Goal: Use online tool/utility: Utilize a website feature to perform a specific function

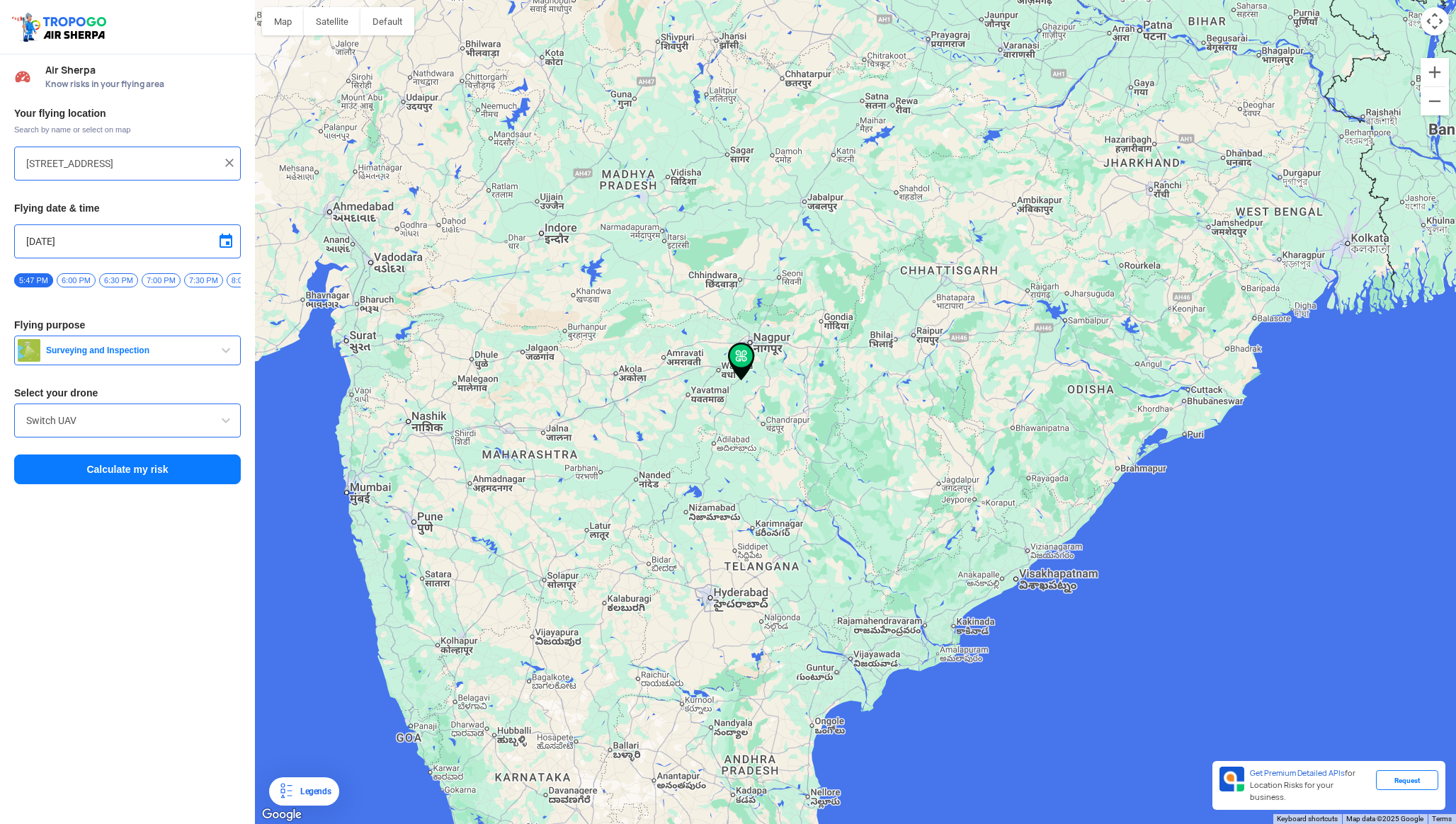
drag, startPoint x: 748, startPoint y: 270, endPoint x: 752, endPoint y: 331, distance: 61.1
click at [752, 343] on img at bounding box center [742, 362] width 27 height 38
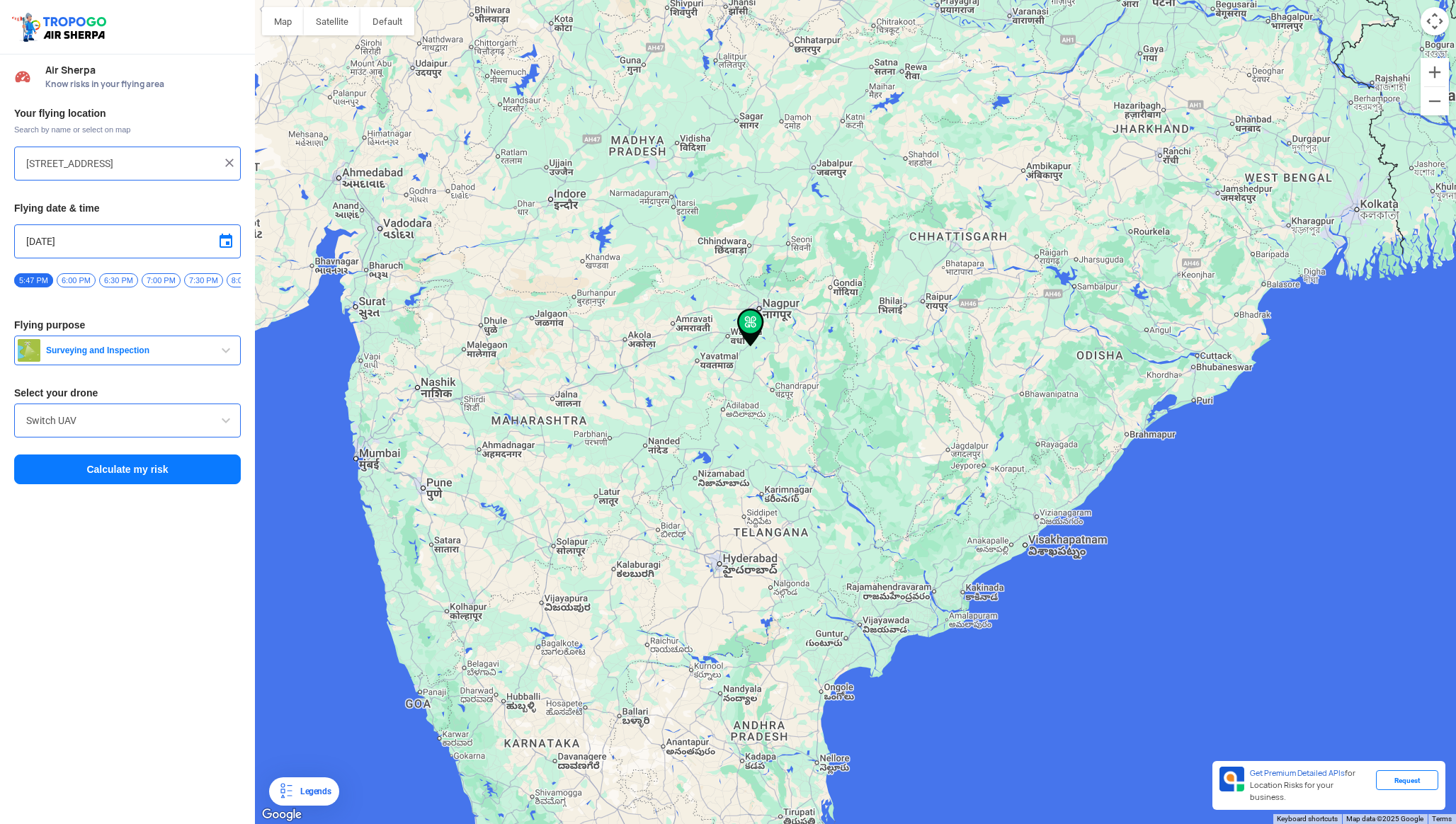
click at [711, 485] on div at bounding box center [856, 412] width 1201 height 824
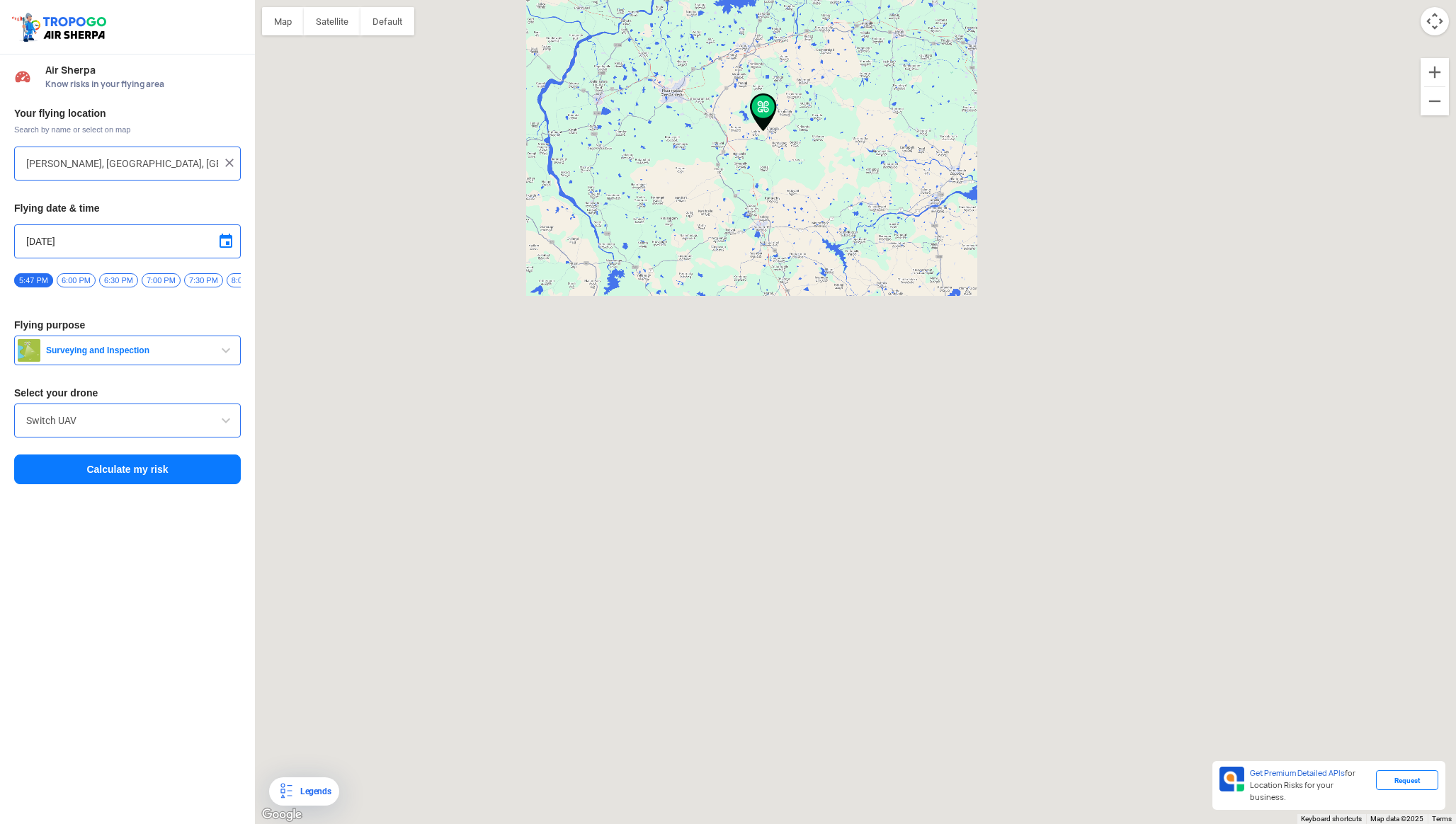
drag, startPoint x: 697, startPoint y: 625, endPoint x: 704, endPoint y: 281, distance: 344.1
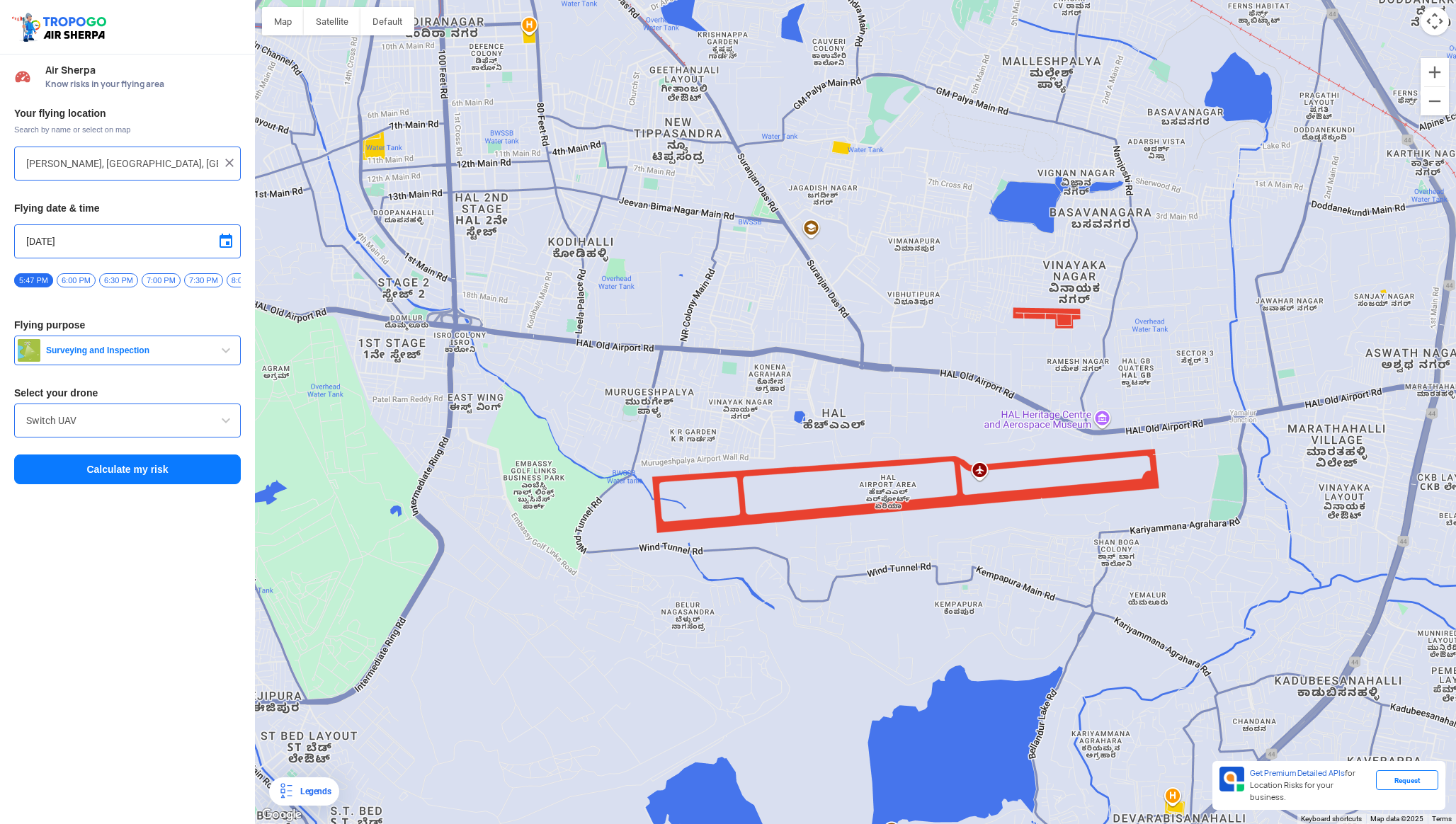
drag, startPoint x: 464, startPoint y: 463, endPoint x: 657, endPoint y: 480, distance: 193.7
click at [657, 480] on div at bounding box center [856, 412] width 1201 height 824
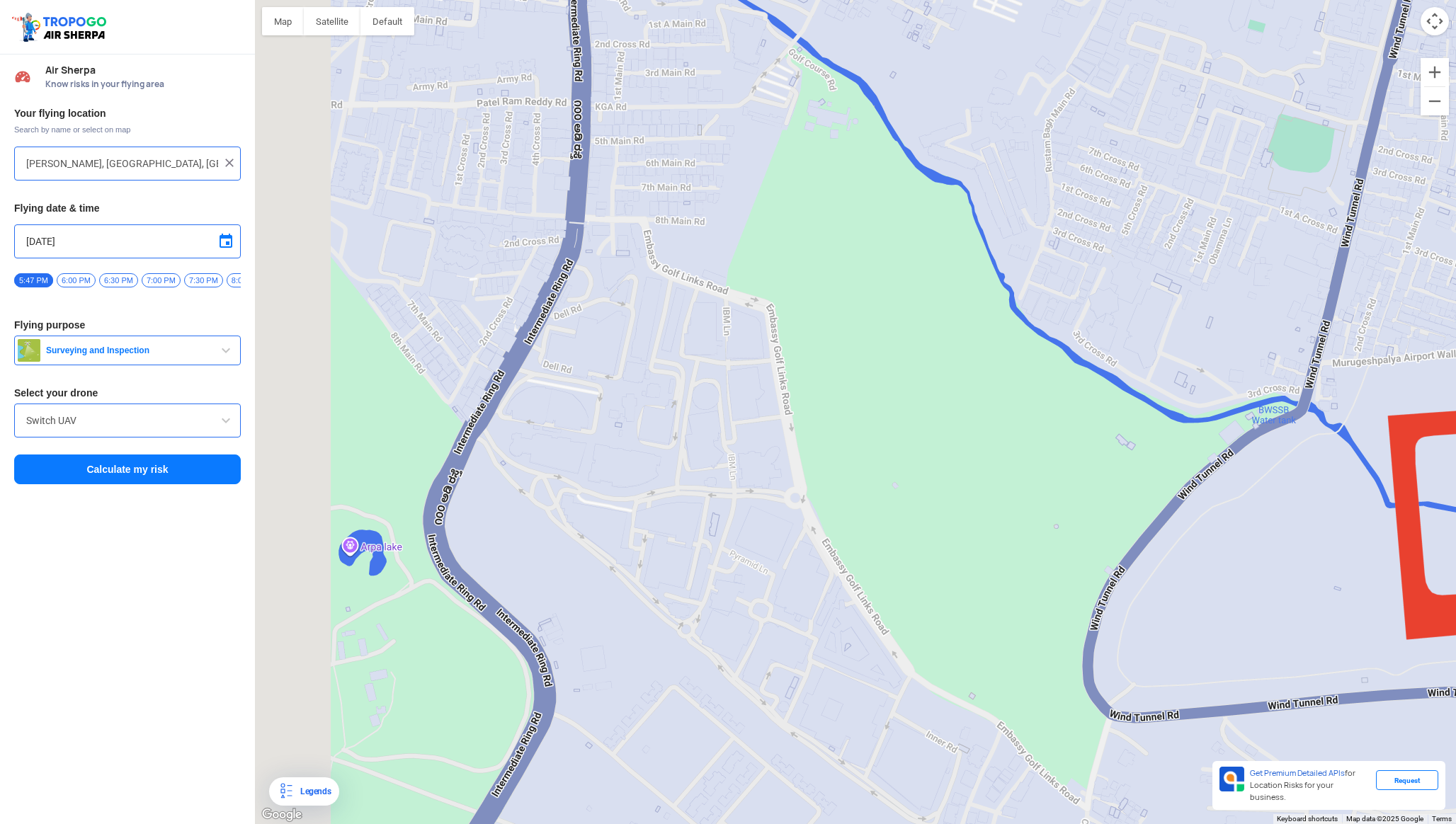
drag, startPoint x: 528, startPoint y: 513, endPoint x: 644, endPoint y: 329, distance: 217.5
click at [644, 329] on div at bounding box center [856, 412] width 1201 height 824
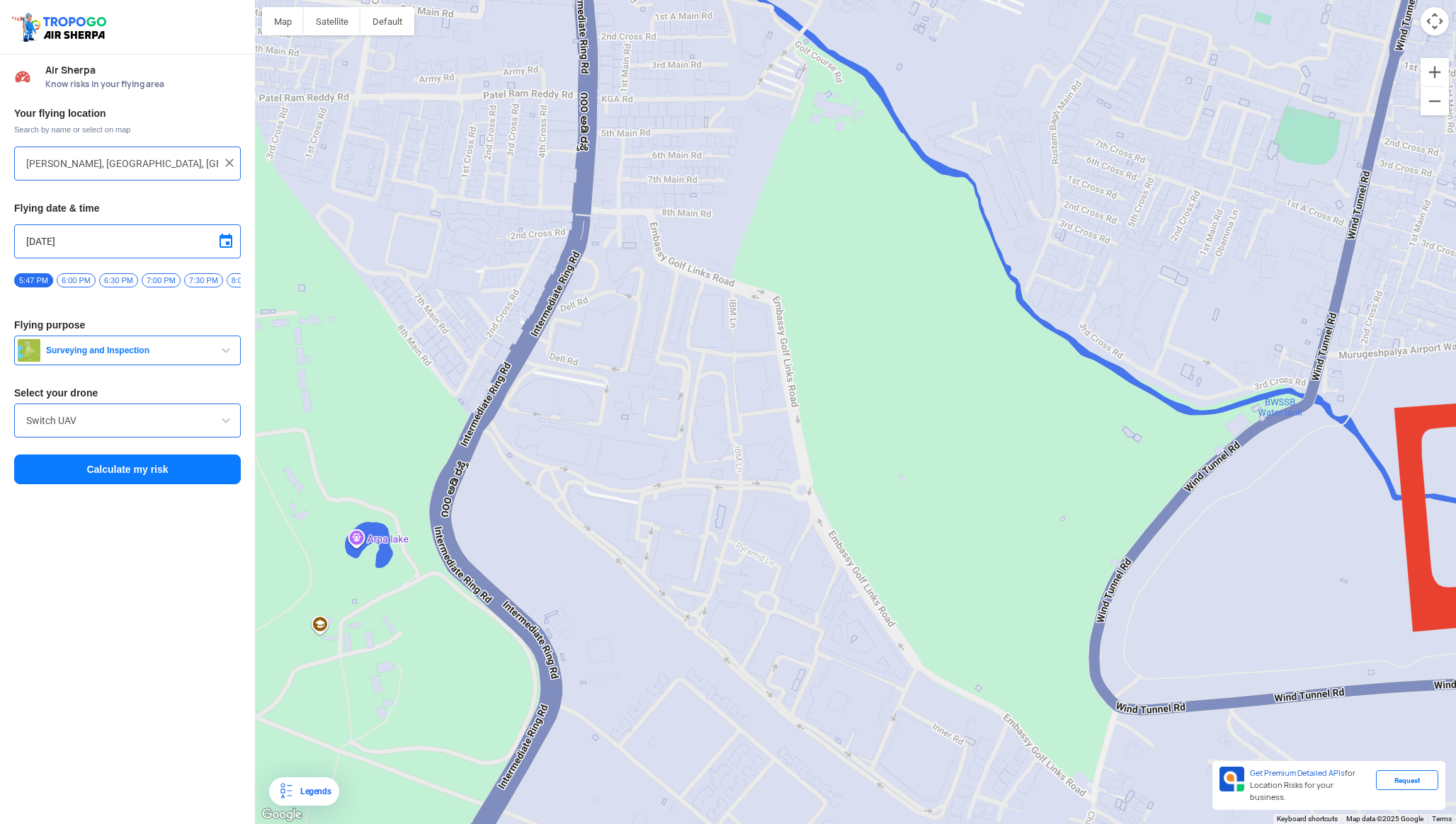
click at [560, 518] on div at bounding box center [856, 412] width 1201 height 824
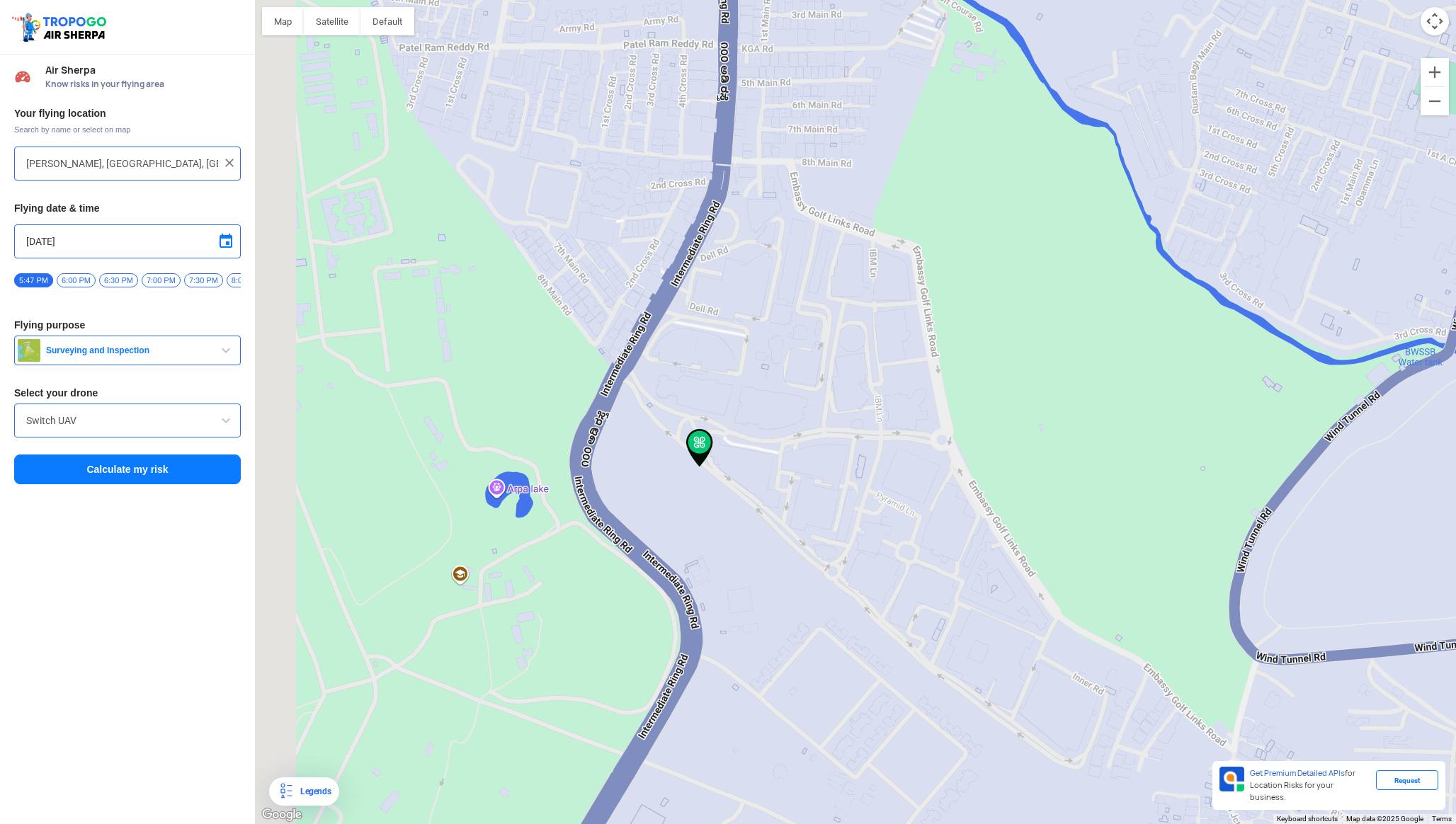
type input "[GEOGRAPHIC_DATA]"
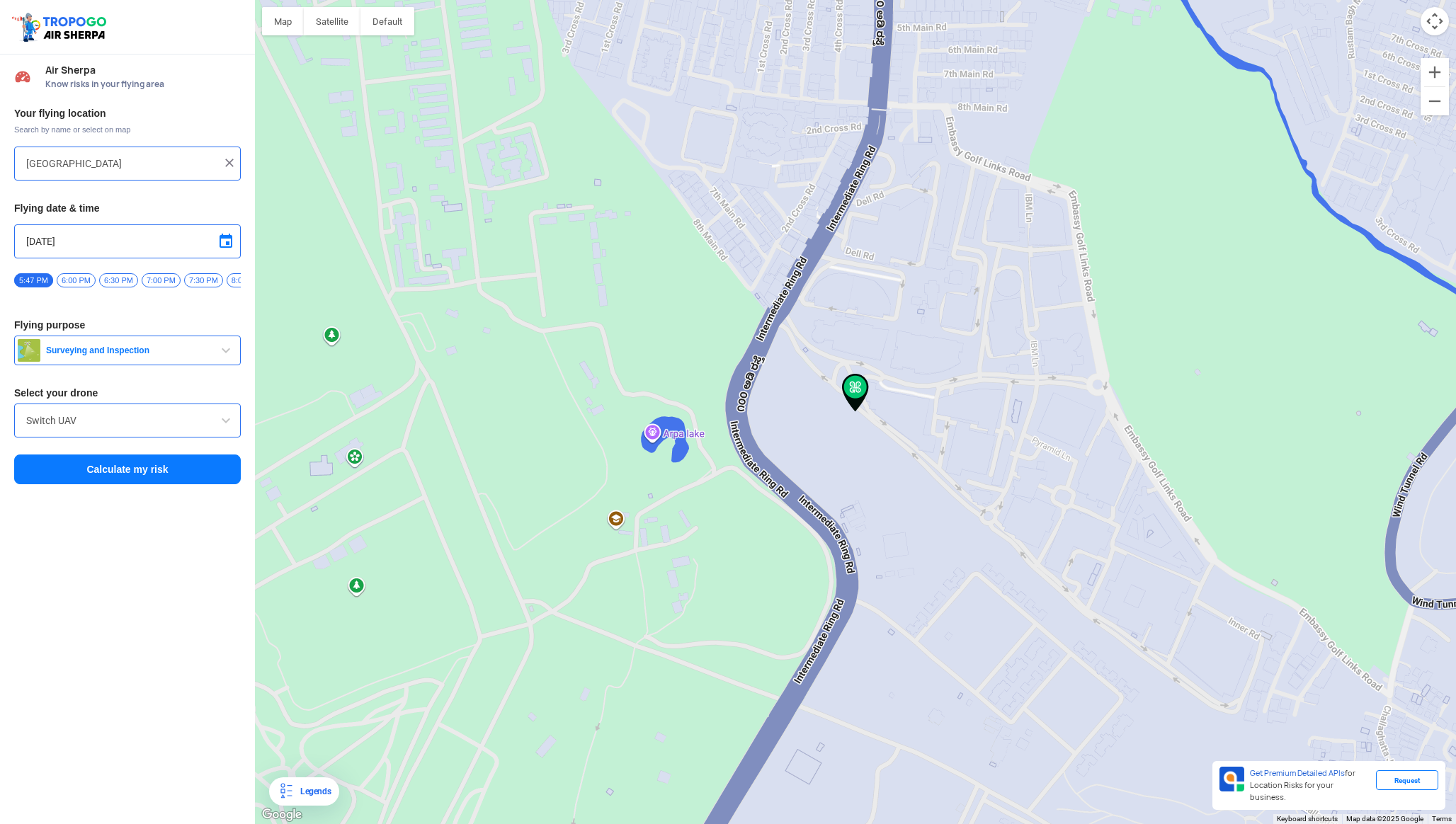
click at [226, 239] on span at bounding box center [225, 241] width 17 height 17
click at [87, 312] on span "10" at bounding box center [92, 310] width 16 height 16
type input "[DATE]"
click at [118, 280] on span "11:30 AM" at bounding box center [97, 281] width 42 height 14
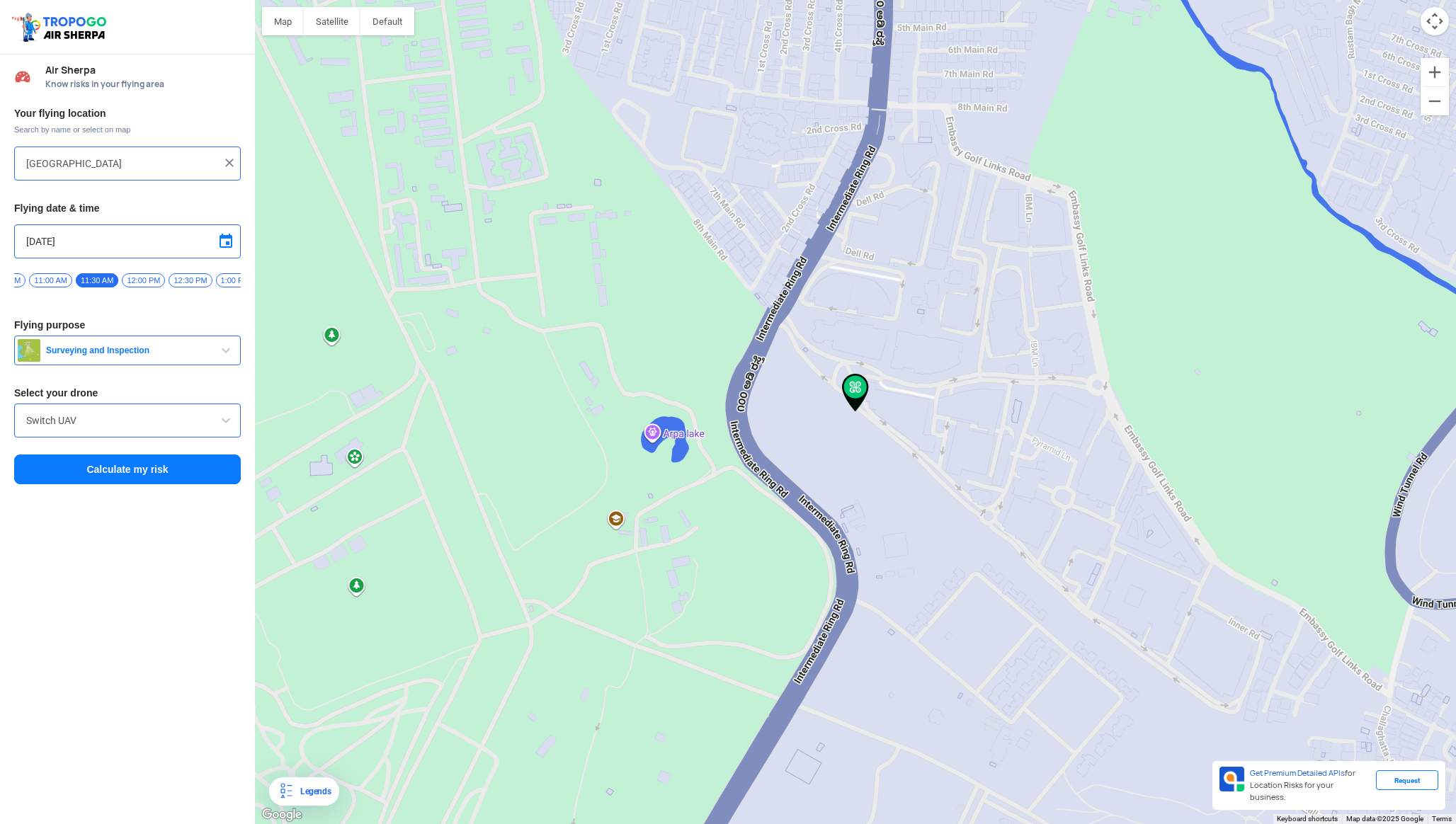
click at [204, 352] on span "Surveying and Inspection" at bounding box center [128, 350] width 177 height 11
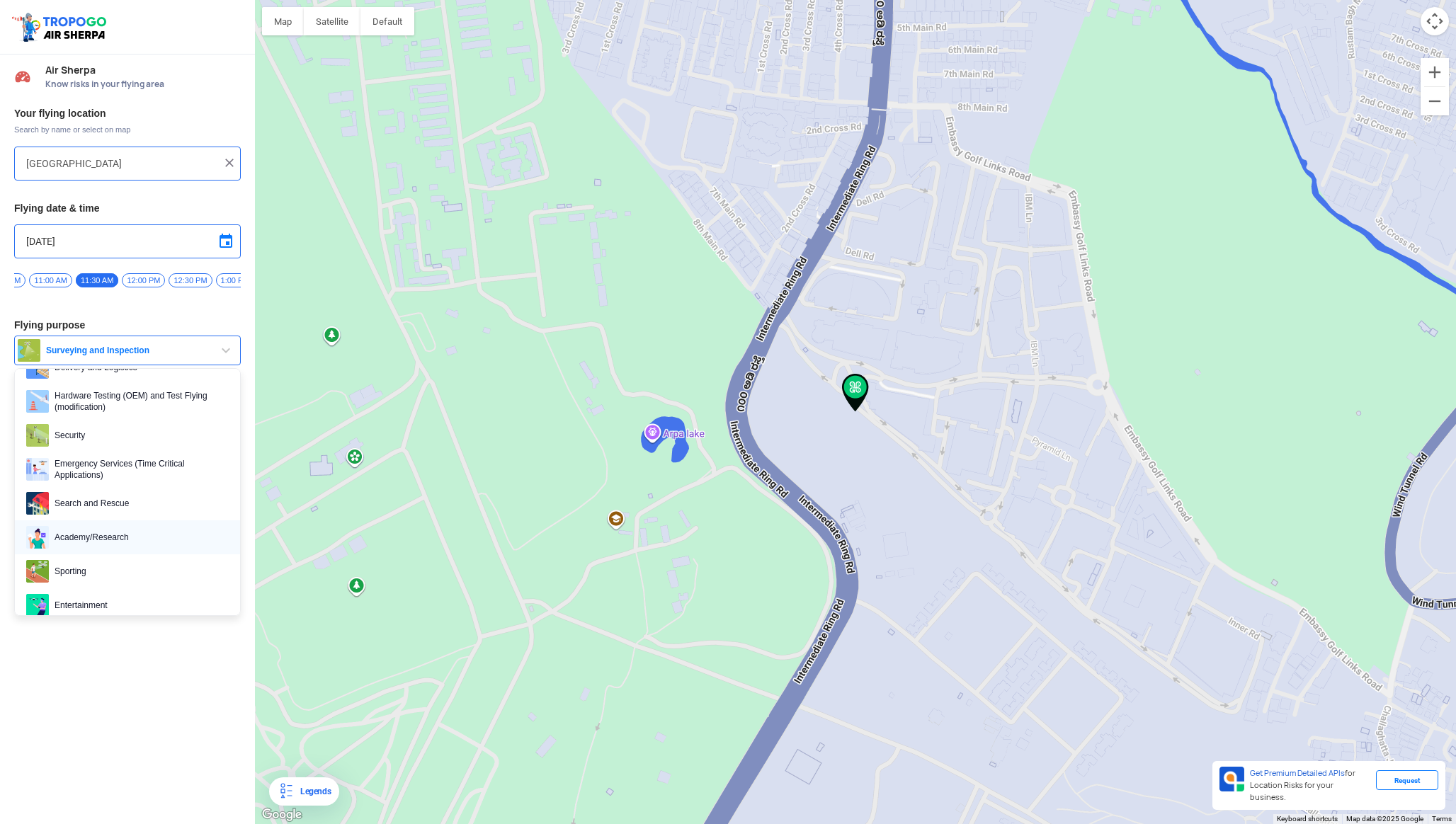
scroll to position [218, 0]
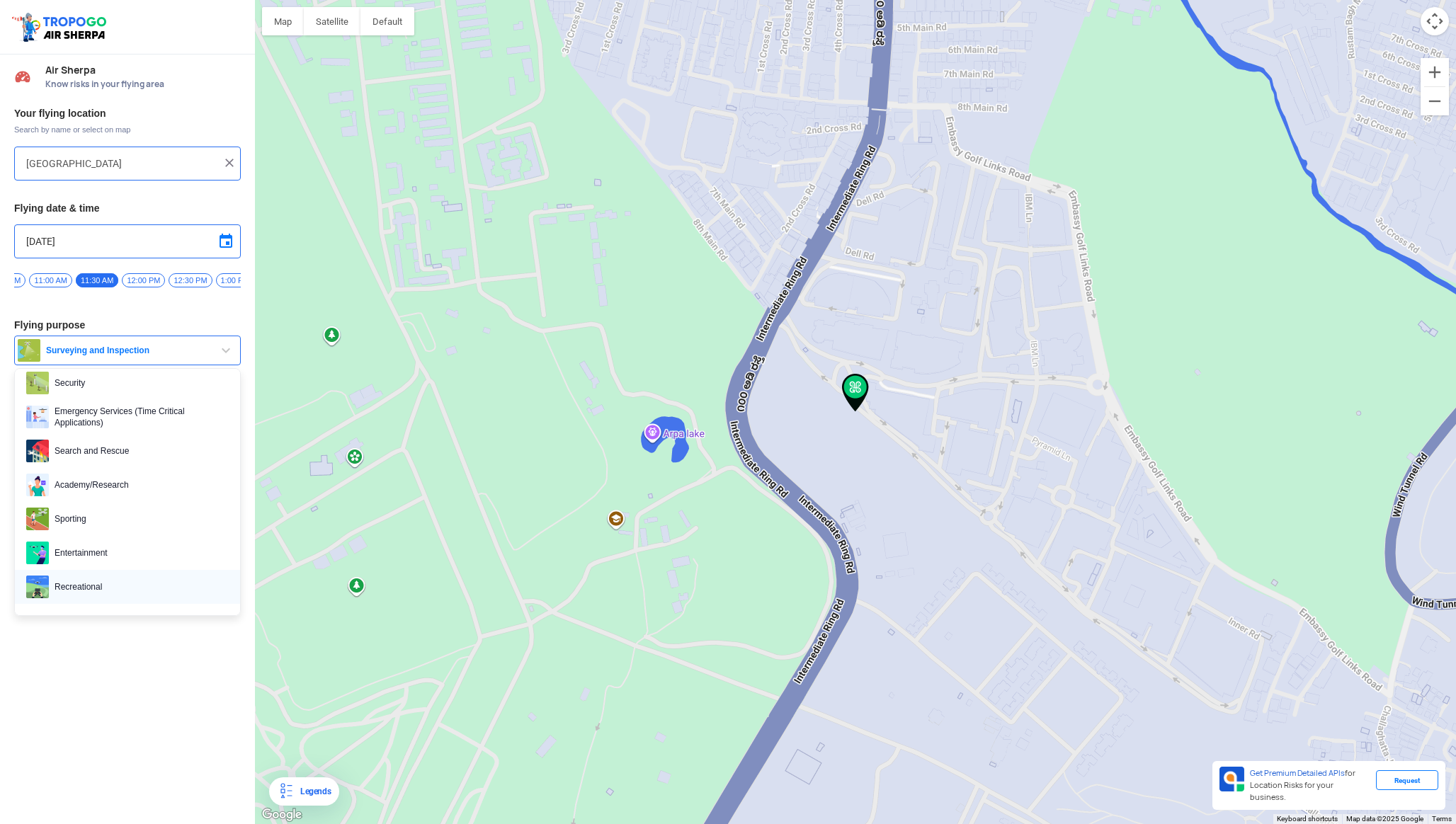
click at [97, 599] on span "Recreational" at bounding box center [138, 587] width 180 height 22
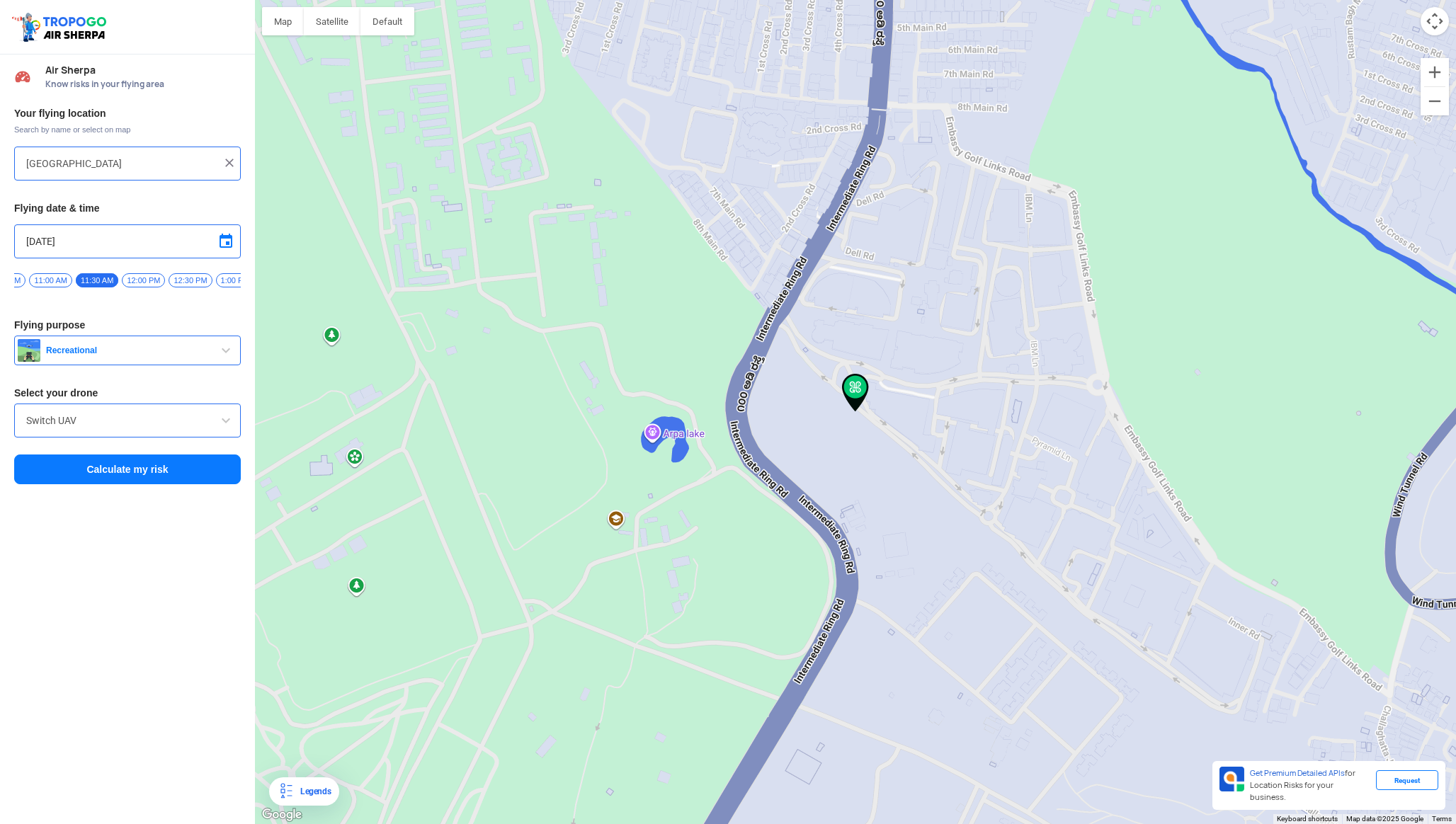
click at [148, 424] on input "Switch UAV" at bounding box center [127, 420] width 202 height 17
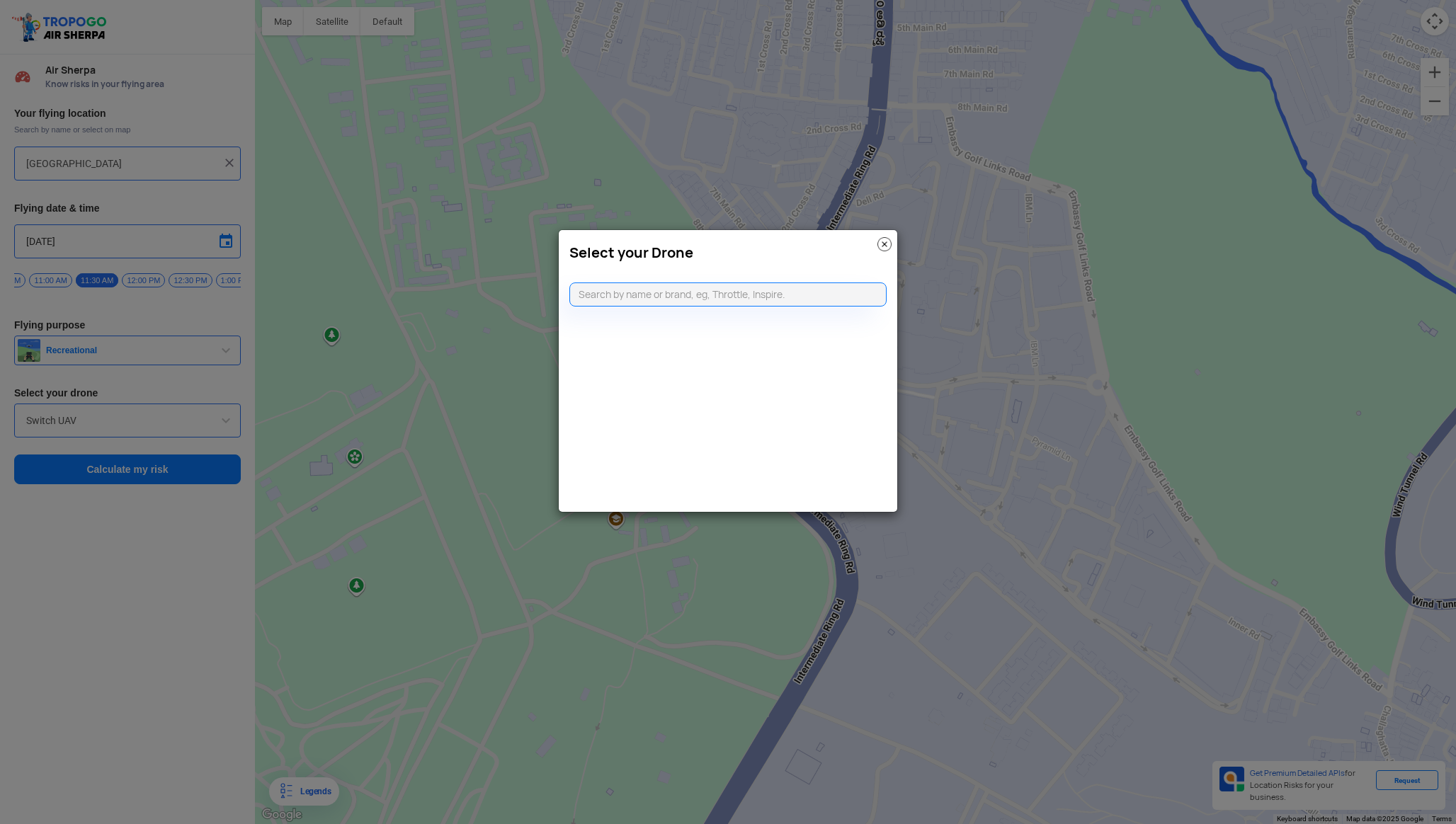
click at [881, 242] on img at bounding box center [885, 245] width 14 height 14
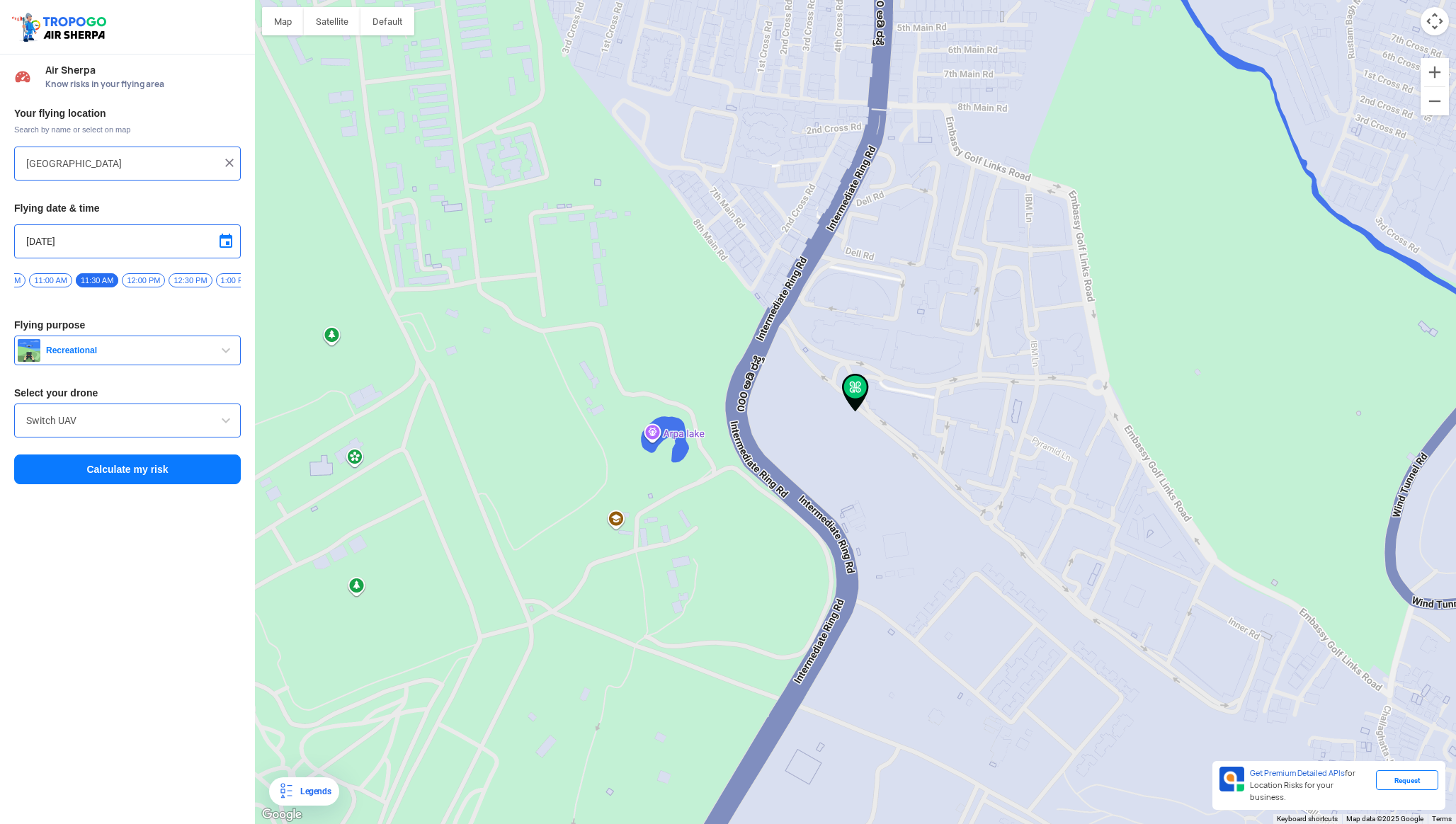
click at [231, 428] on span at bounding box center [225, 420] width 17 height 17
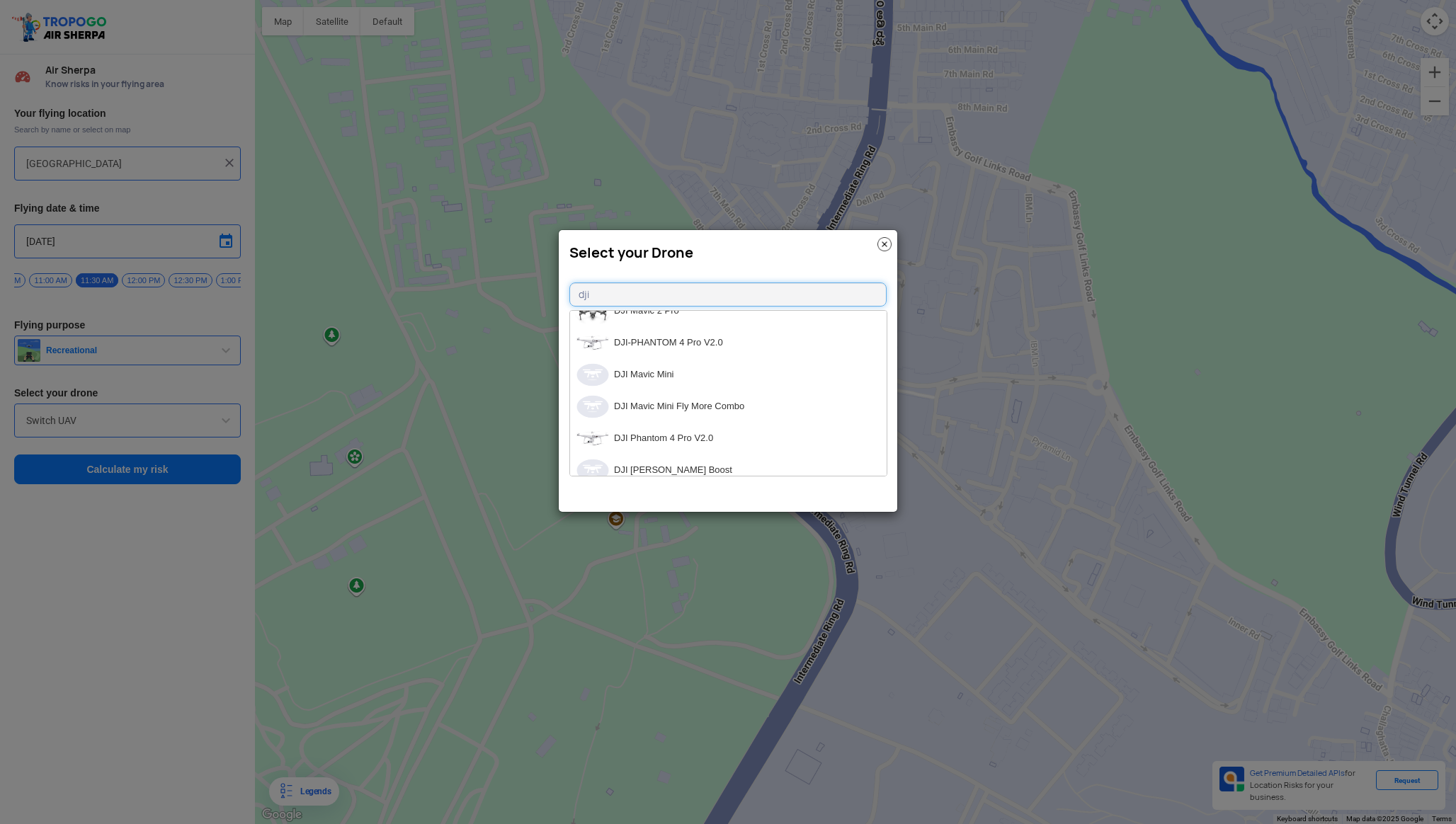
scroll to position [810, 0]
type input "dji"
click at [716, 376] on li "DJI Mavic Mini" at bounding box center [728, 376] width 317 height 32
type input "DJI Mavic Mini"
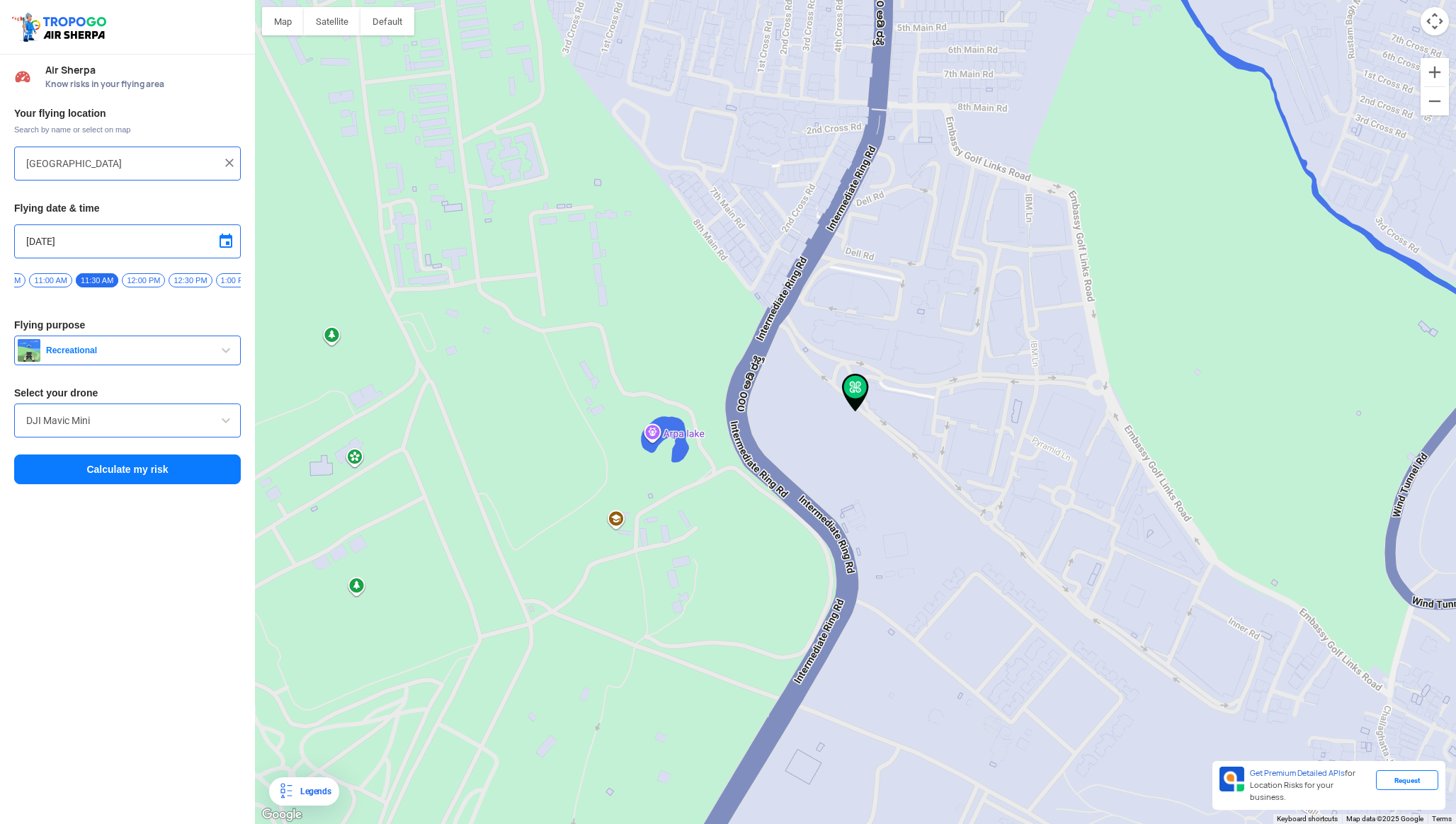
click at [150, 476] on button "Calculate my risk" at bounding box center [127, 469] width 226 height 30
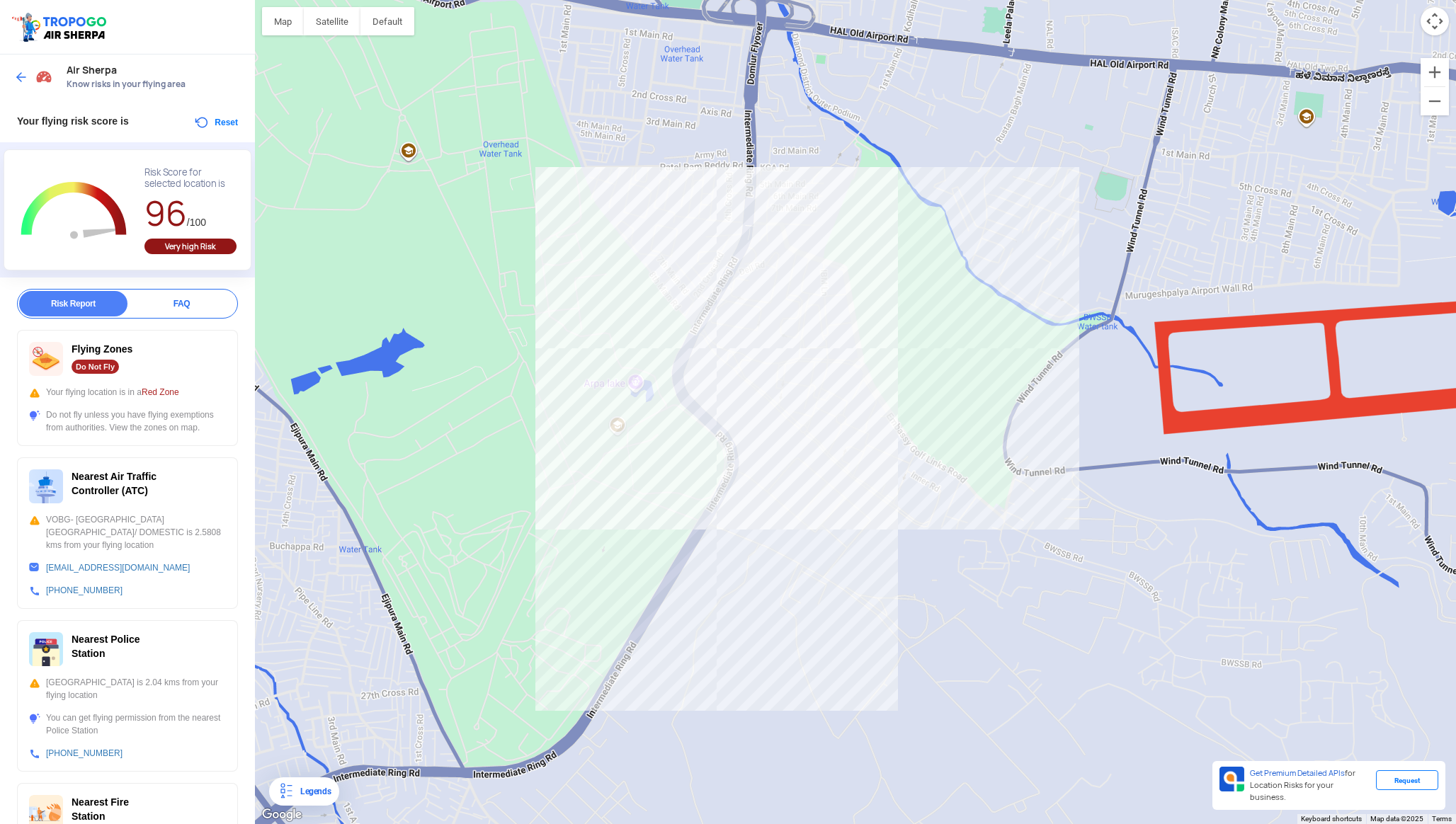
click at [764, 302] on div at bounding box center [856, 412] width 1201 height 824
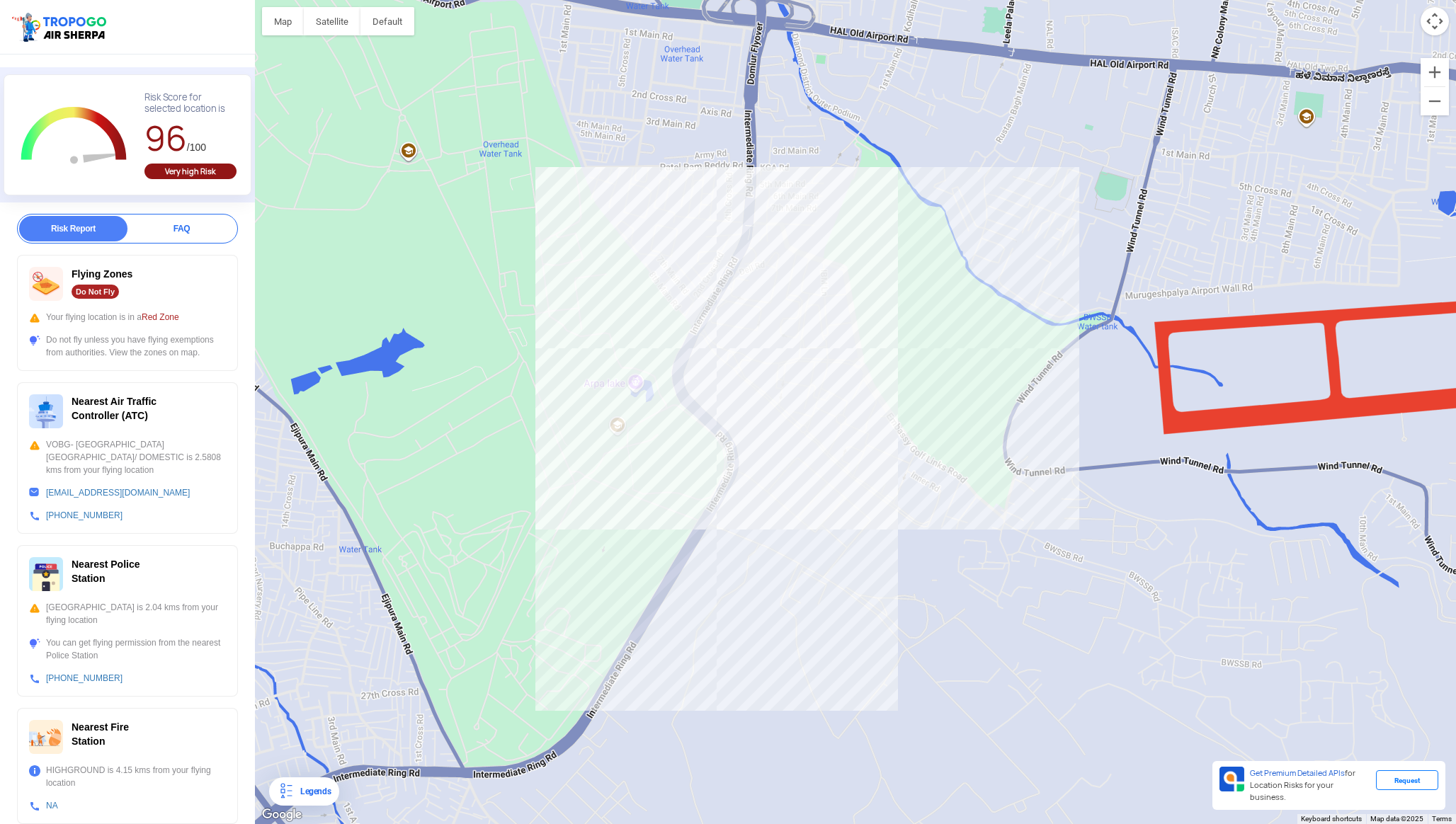
scroll to position [0, 0]
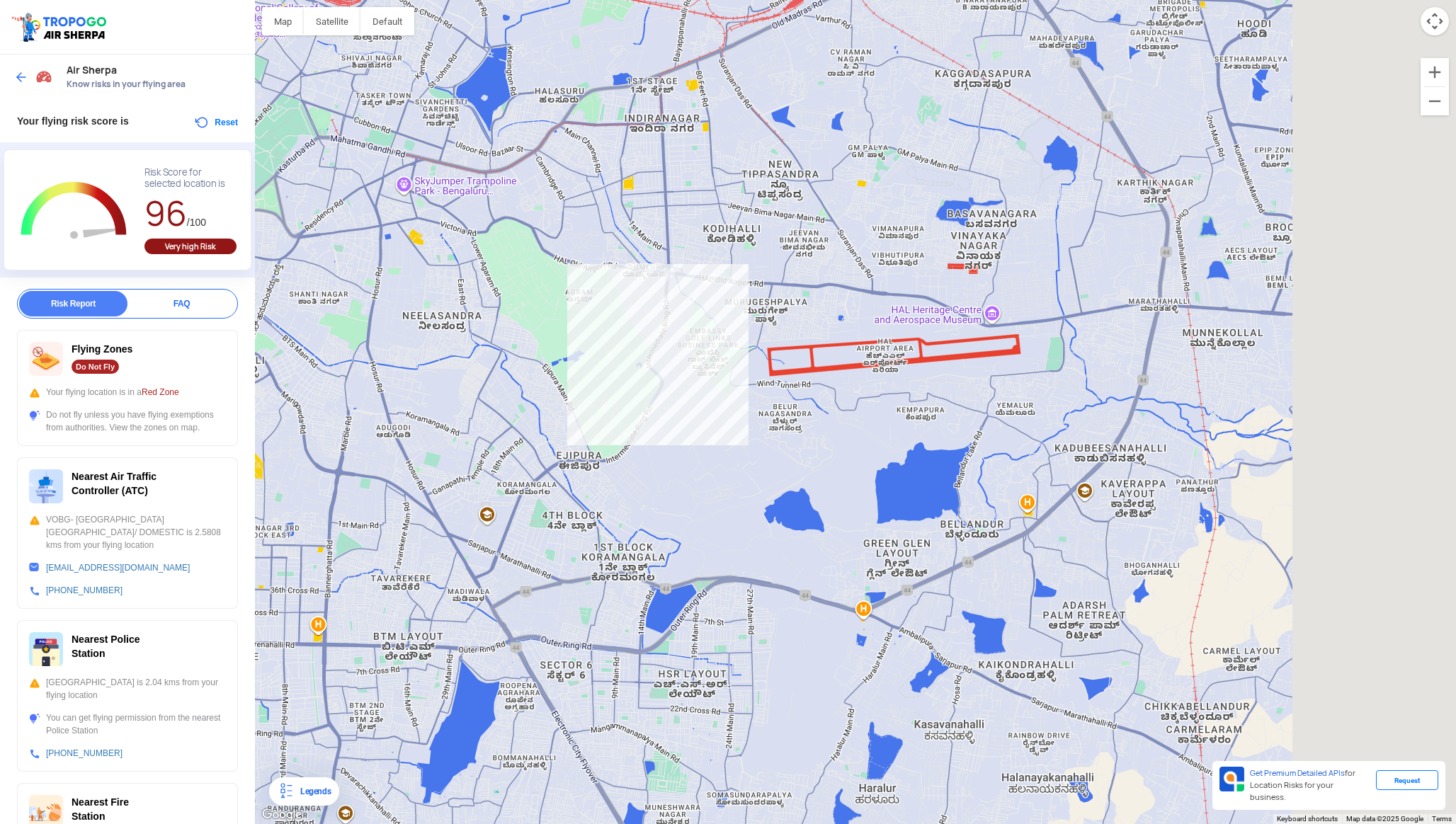
drag, startPoint x: 1003, startPoint y: 384, endPoint x: 736, endPoint y: 392, distance: 267.1
click at [736, 392] on div at bounding box center [856, 412] width 1201 height 824
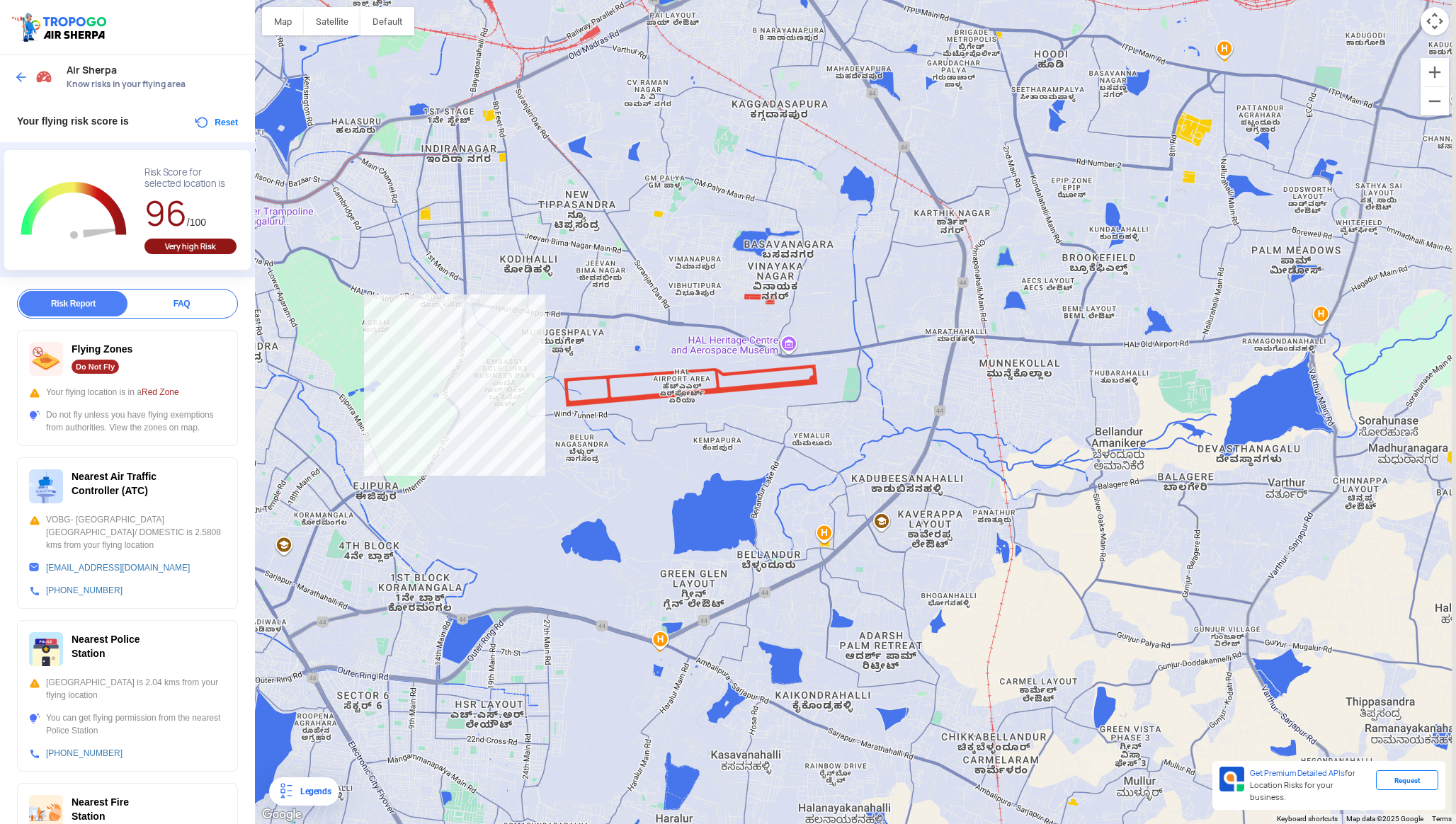
drag, startPoint x: 882, startPoint y: 372, endPoint x: 730, endPoint y: 392, distance: 153.3
click at [732, 392] on div at bounding box center [856, 412] width 1201 height 824
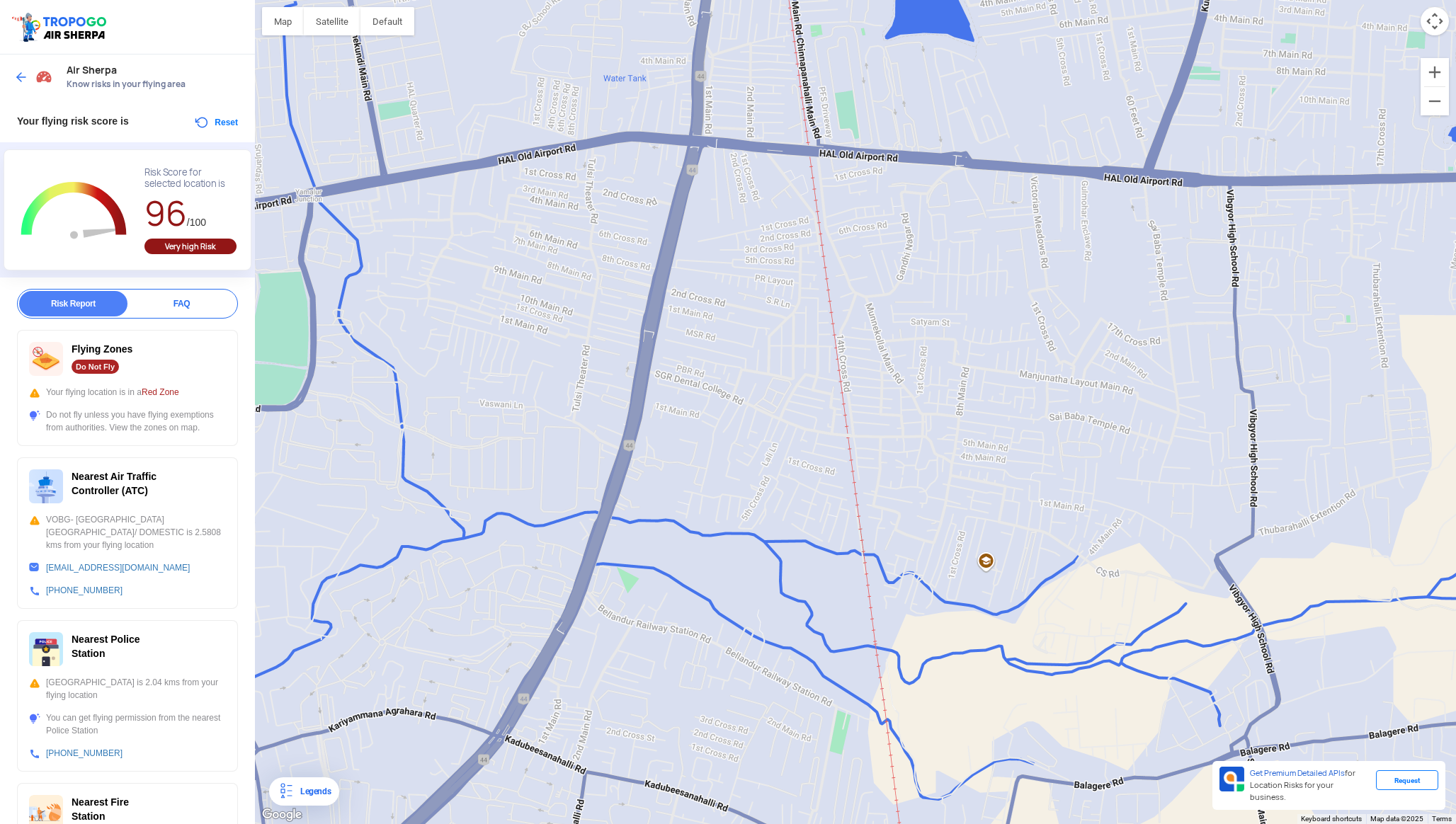
drag, startPoint x: 774, startPoint y: 587, endPoint x: 900, endPoint y: 205, distance: 402.2
click at [900, 206] on div at bounding box center [856, 412] width 1201 height 824
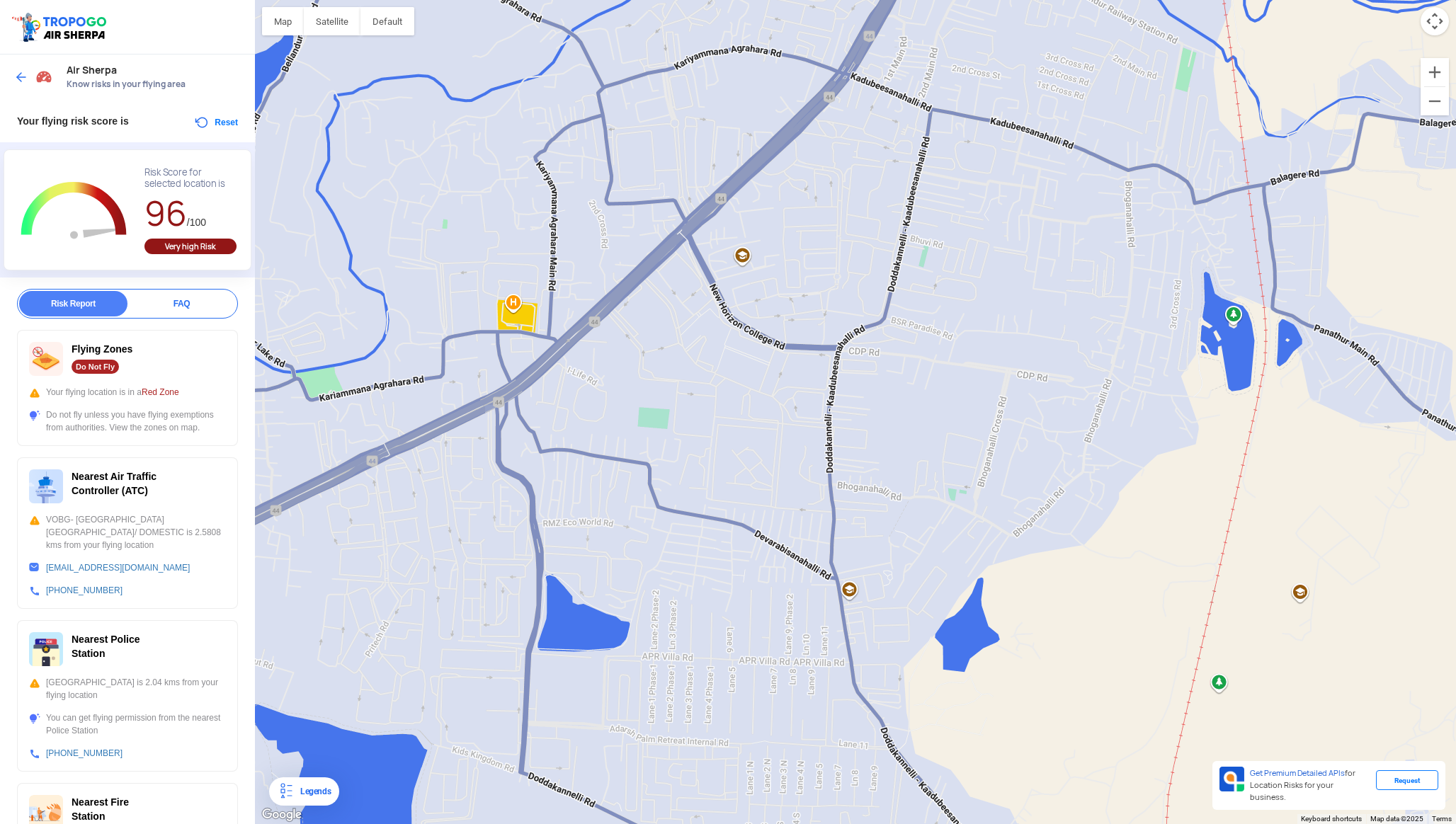
drag, startPoint x: 692, startPoint y: 367, endPoint x: 806, endPoint y: 408, distance: 121.1
click at [806, 412] on div at bounding box center [856, 412] width 1201 height 824
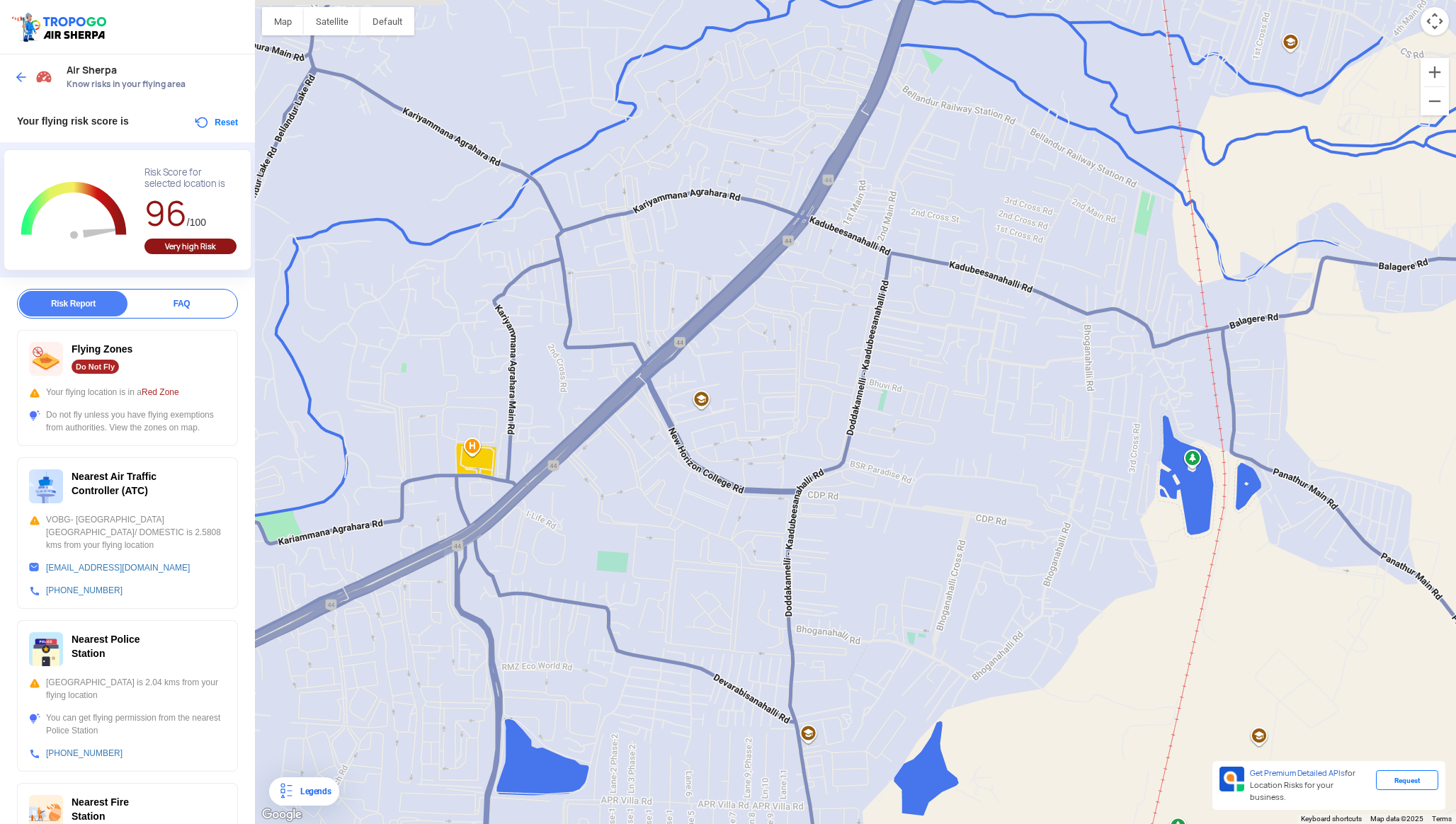
drag, startPoint x: 695, startPoint y: 392, endPoint x: 675, endPoint y: 521, distance: 130.5
click at [675, 521] on div at bounding box center [856, 412] width 1201 height 824
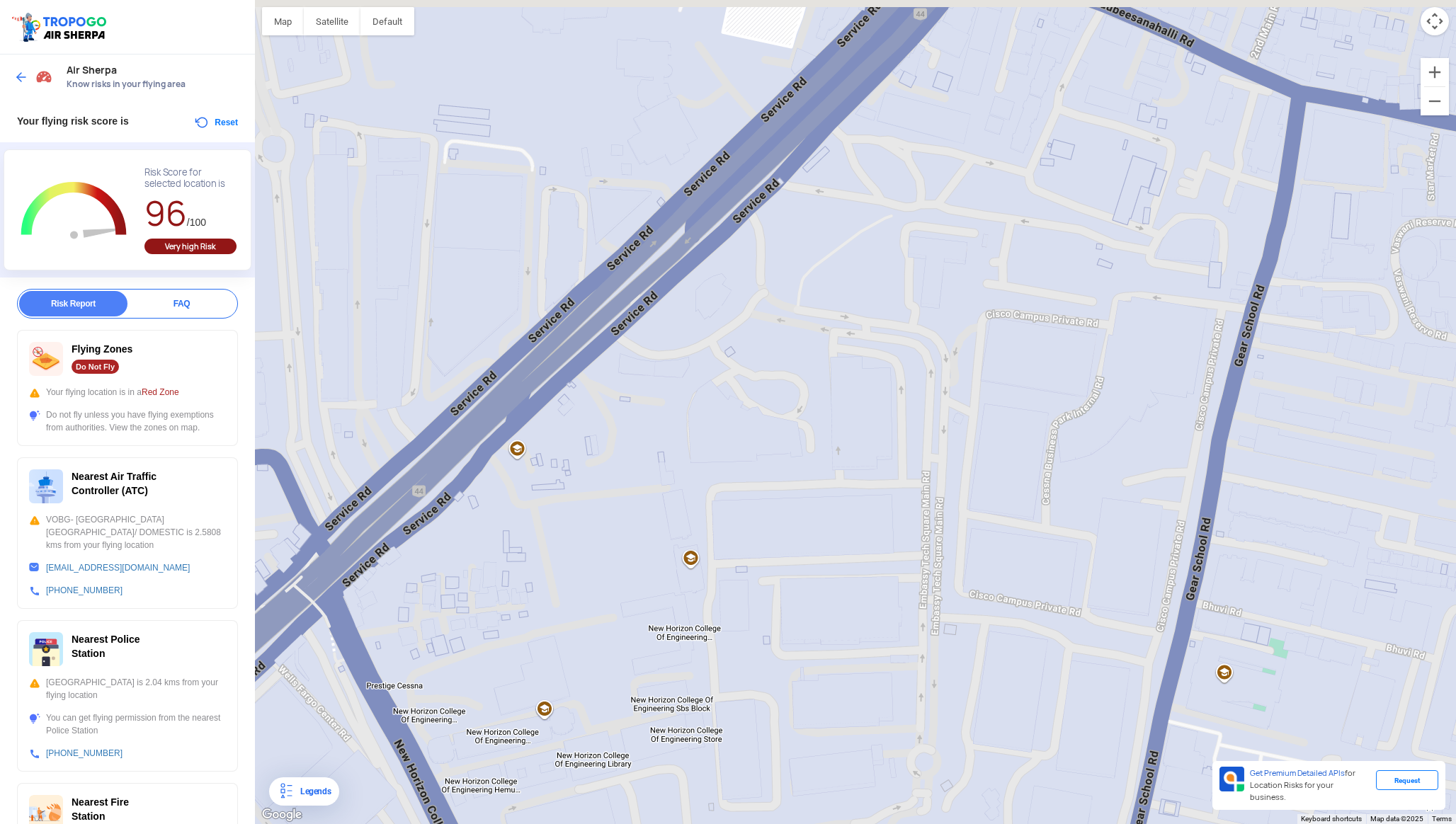
drag, startPoint x: 850, startPoint y: 363, endPoint x: 715, endPoint y: 506, distance: 196.7
click at [716, 506] on div at bounding box center [856, 412] width 1201 height 824
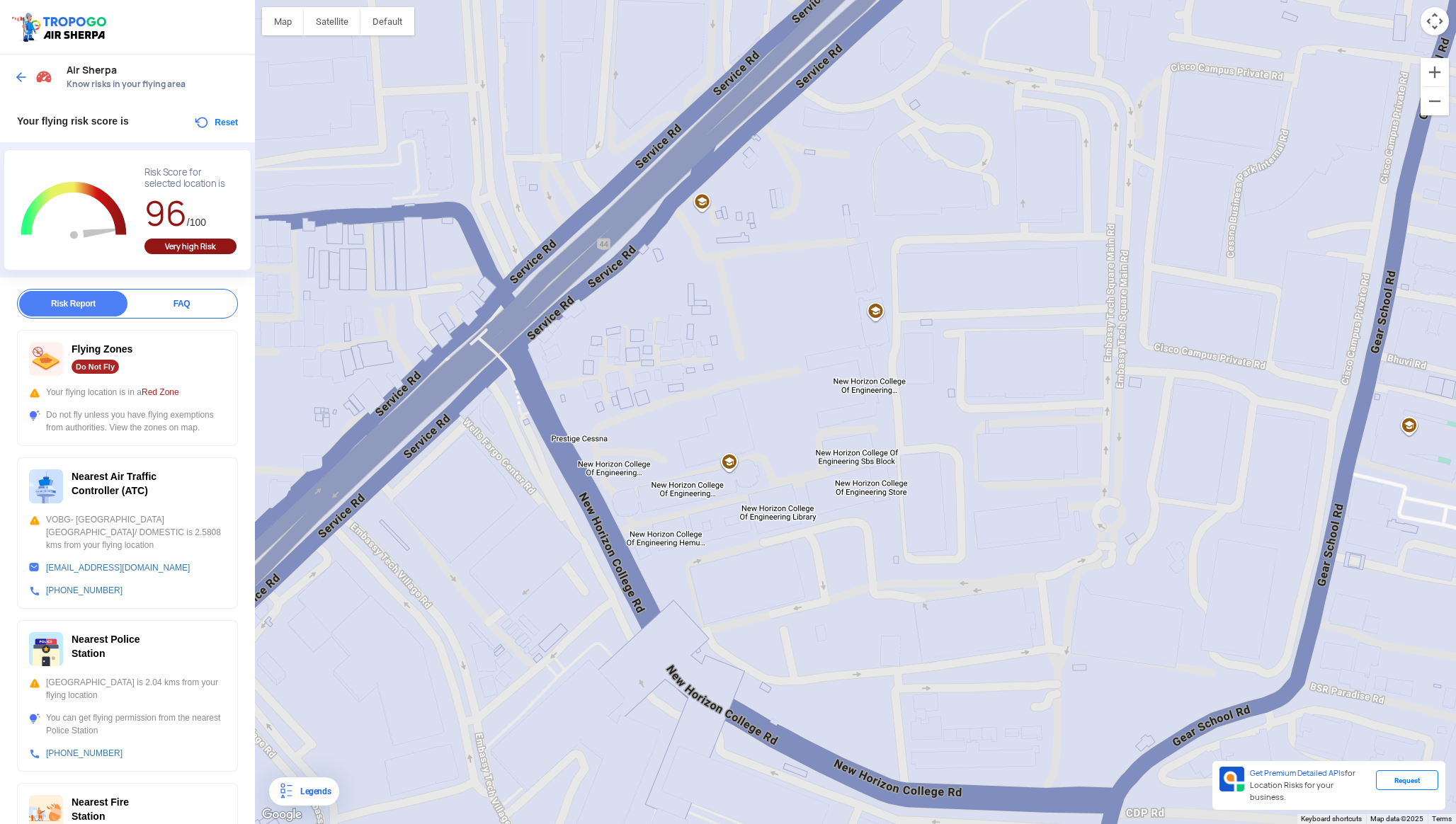
drag, startPoint x: 740, startPoint y: 573, endPoint x: 970, endPoint y: 242, distance: 403.1
click at [970, 242] on div at bounding box center [856, 412] width 1201 height 824
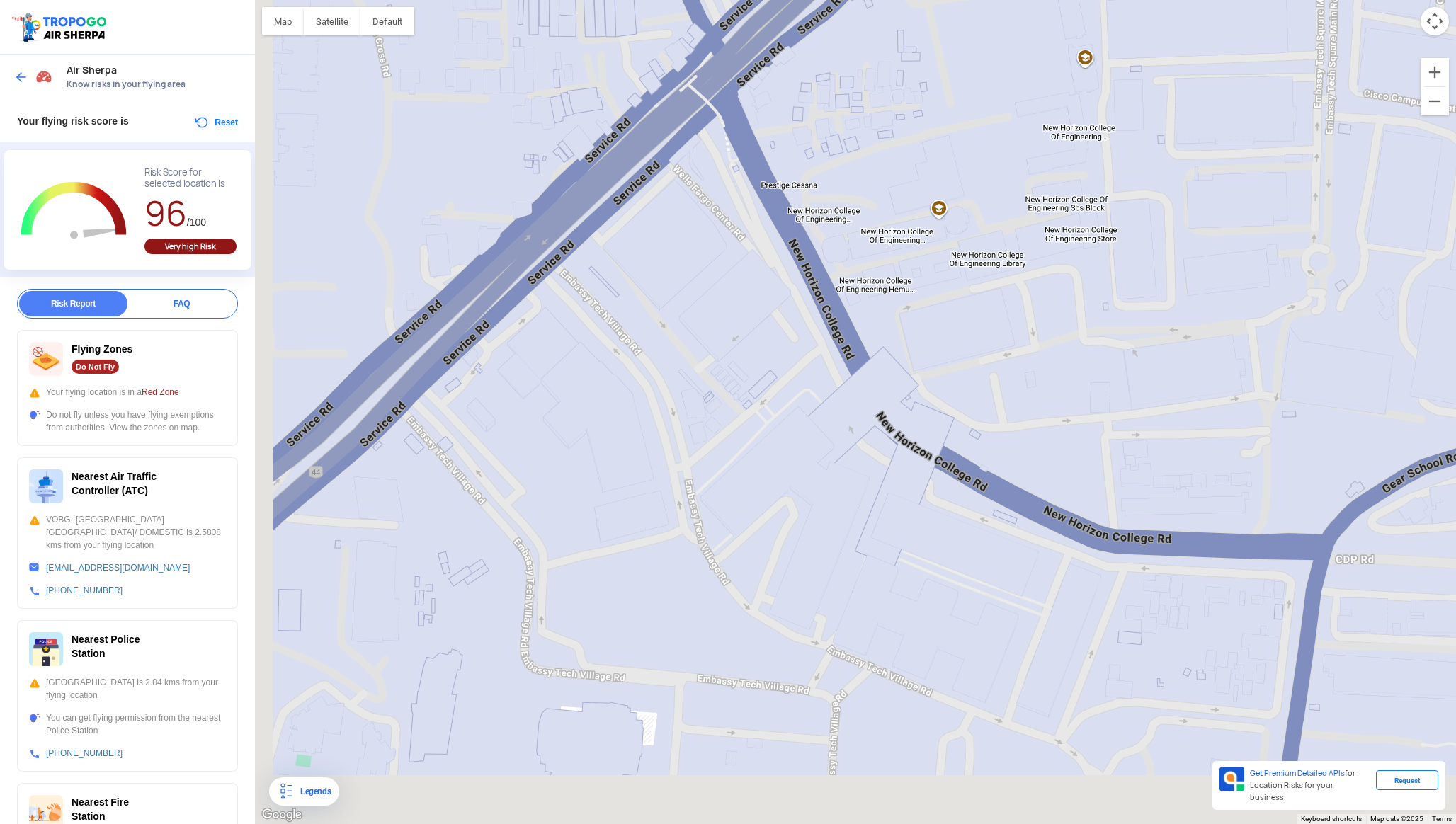
drag, startPoint x: 629, startPoint y: 588, endPoint x: 808, endPoint y: 419, distance: 246.2
click at [809, 419] on div at bounding box center [856, 412] width 1201 height 824
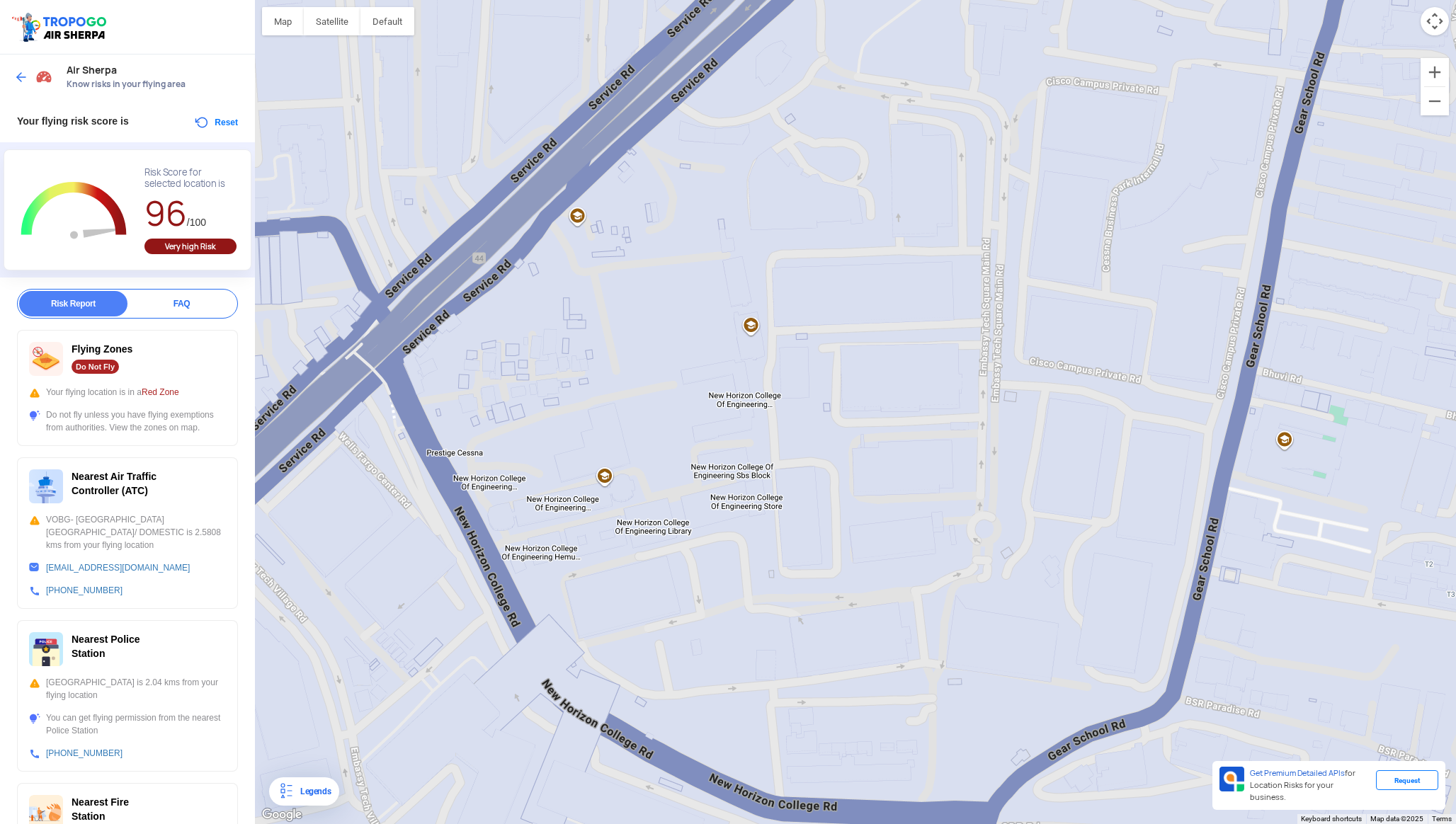
drag, startPoint x: 944, startPoint y: 309, endPoint x: 593, endPoint y: 583, distance: 445.3
click at [594, 584] on div at bounding box center [856, 412] width 1201 height 824
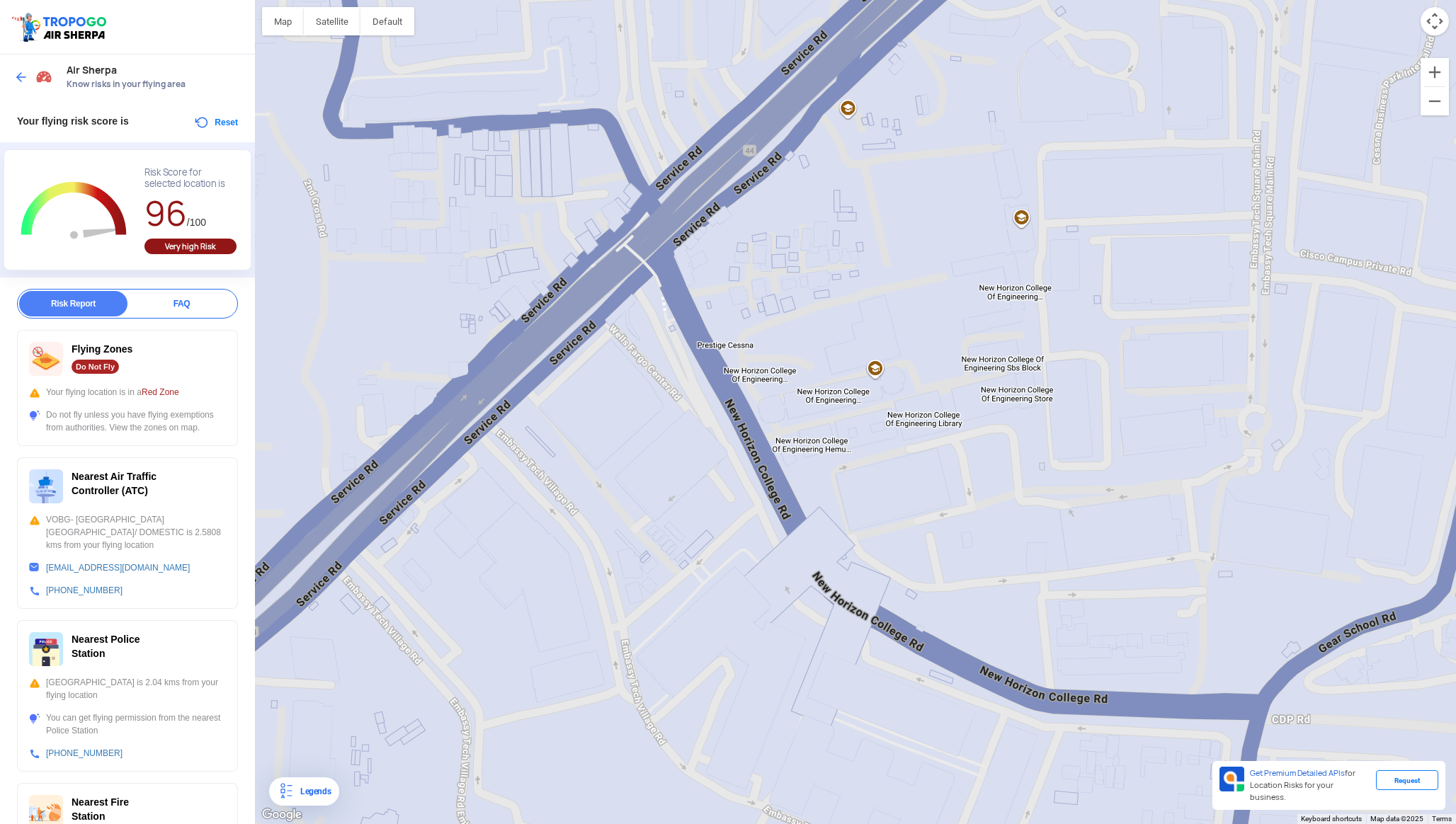
drag, startPoint x: 462, startPoint y: 563, endPoint x: 768, endPoint y: 448, distance: 326.9
click at [768, 448] on div at bounding box center [856, 412] width 1201 height 824
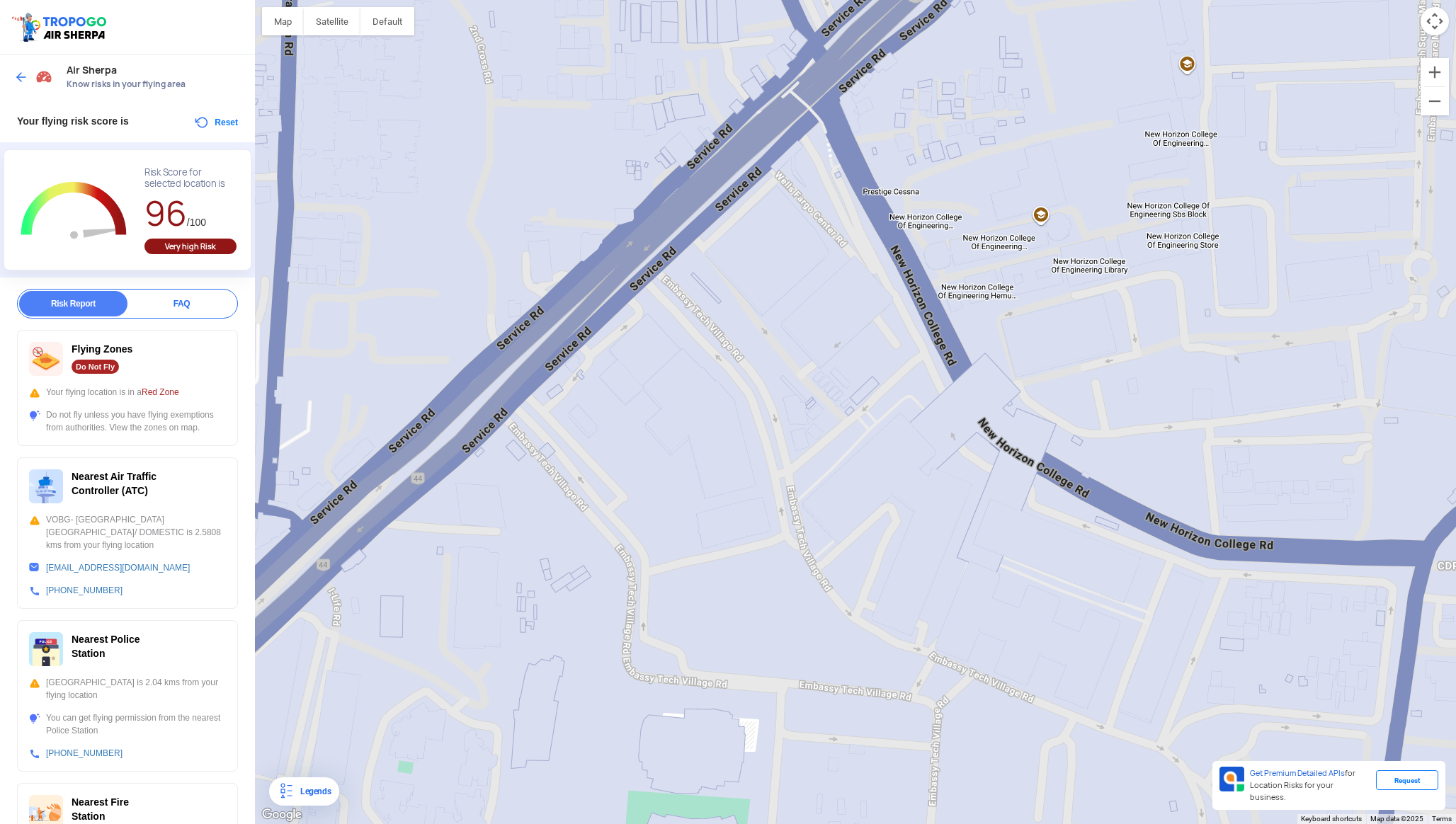
drag, startPoint x: 668, startPoint y: 564, endPoint x: 802, endPoint y: 419, distance: 197.4
click at [802, 419] on div at bounding box center [856, 412] width 1201 height 824
click at [784, 540] on div at bounding box center [856, 412] width 1201 height 824
click at [229, 122] on button "Reset" at bounding box center [216, 122] width 45 height 17
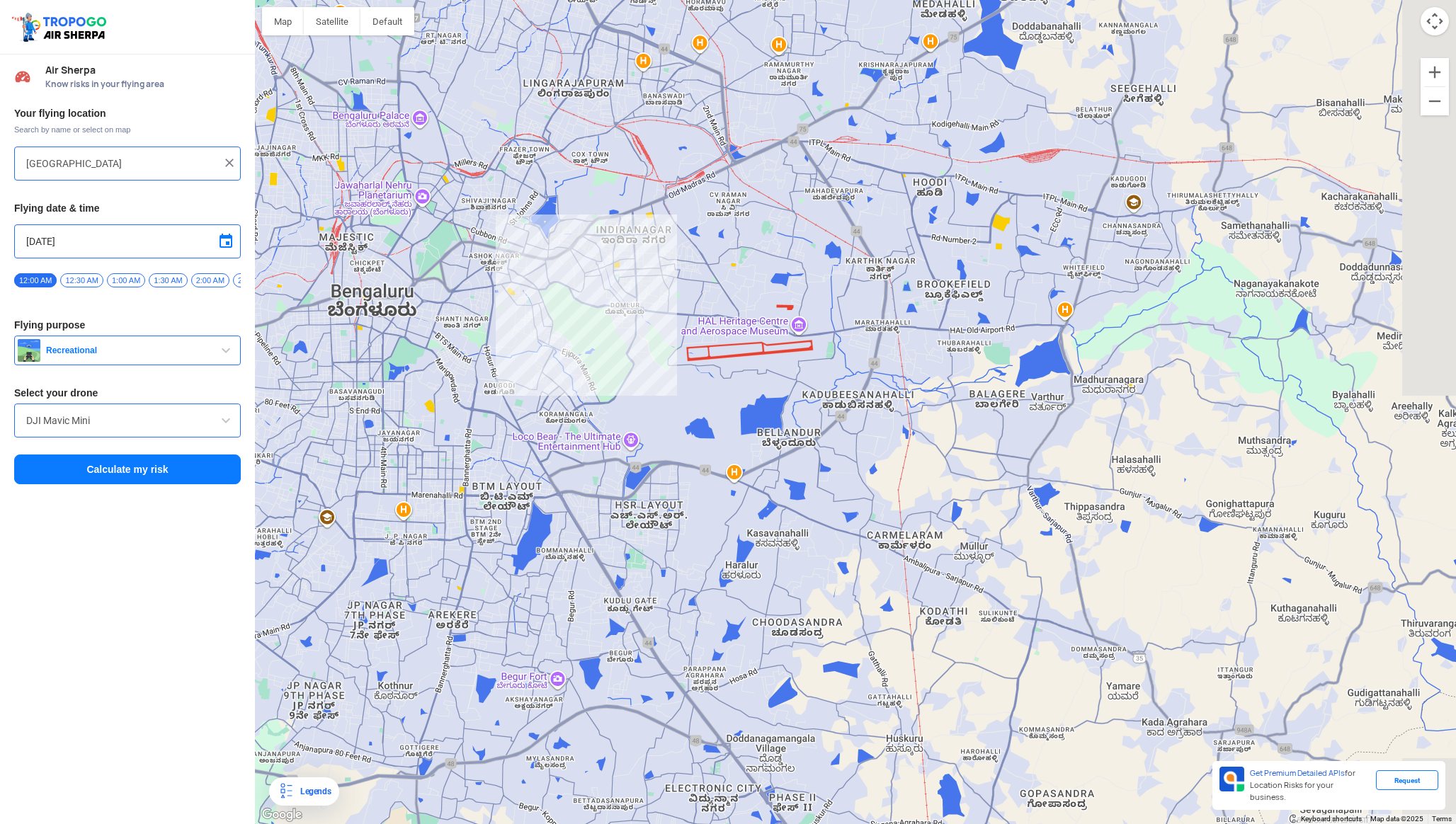
drag, startPoint x: 991, startPoint y: 396, endPoint x: 769, endPoint y: 408, distance: 222.3
click at [769, 408] on div at bounding box center [856, 412] width 1201 height 824
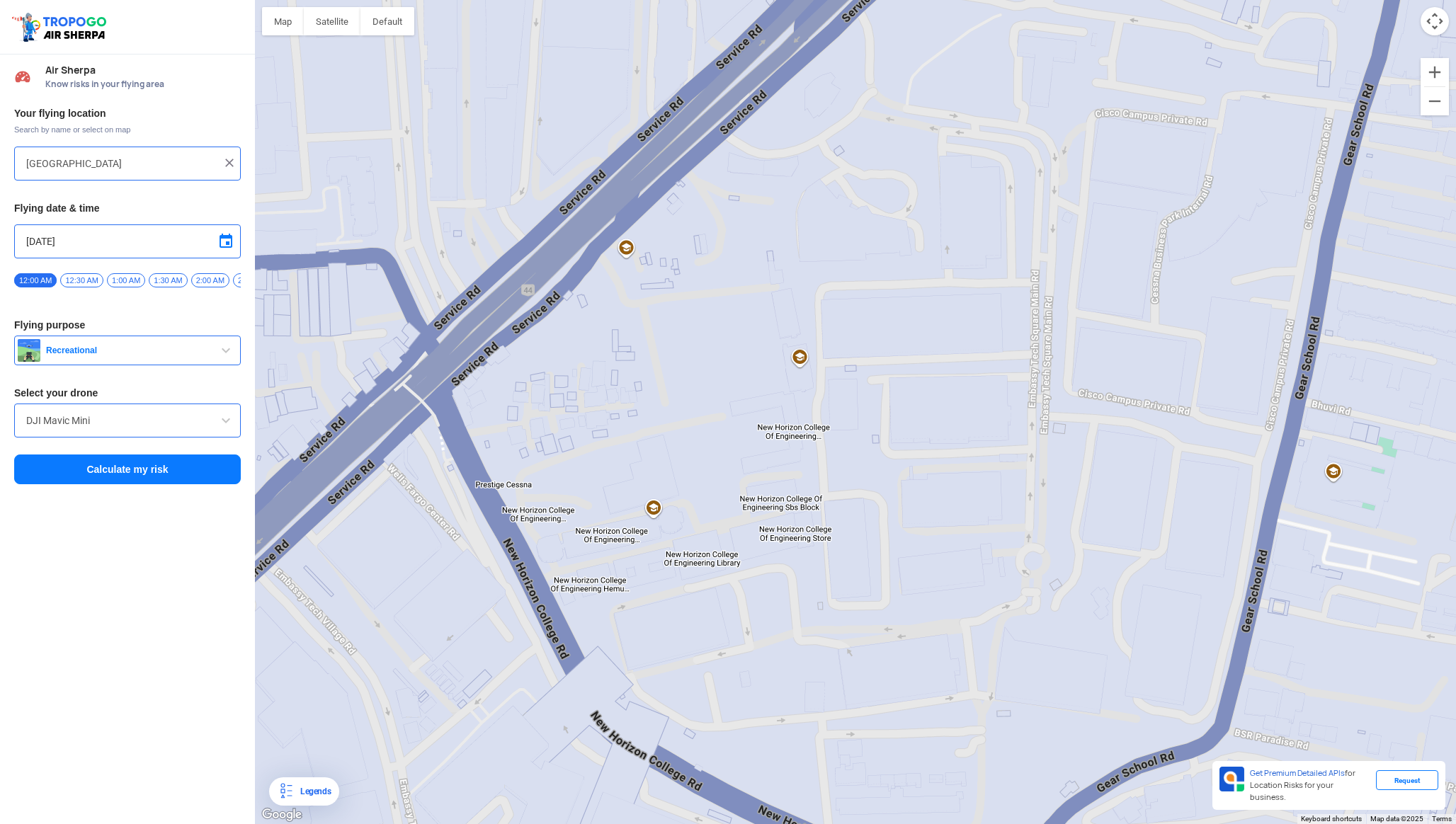
drag, startPoint x: 669, startPoint y: 561, endPoint x: 930, endPoint y: 295, distance: 372.7
click at [930, 295] on div at bounding box center [856, 412] width 1201 height 824
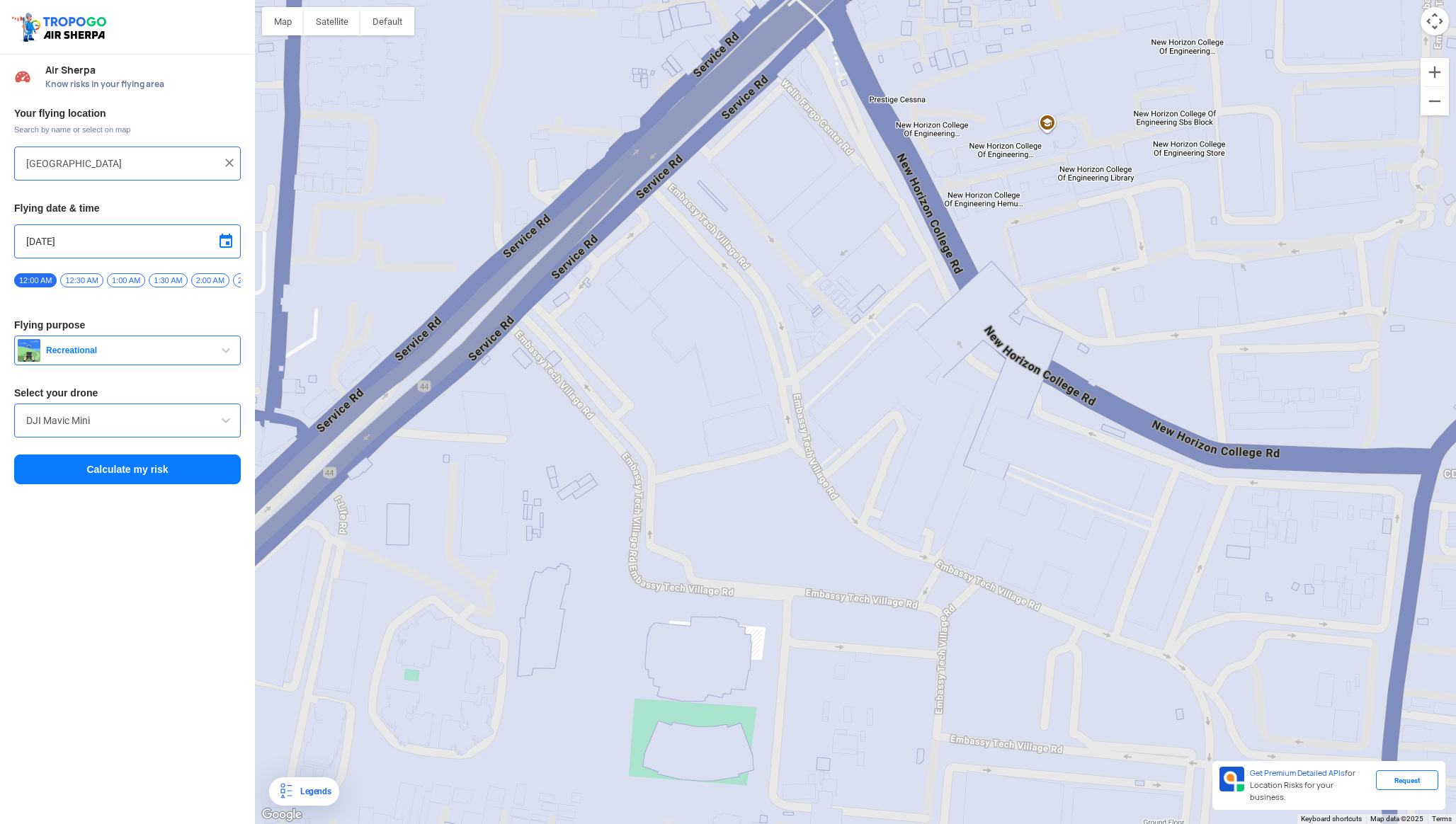
drag, startPoint x: 661, startPoint y: 617, endPoint x: 847, endPoint y: 380, distance: 301.3
click at [847, 380] on div at bounding box center [856, 412] width 1201 height 824
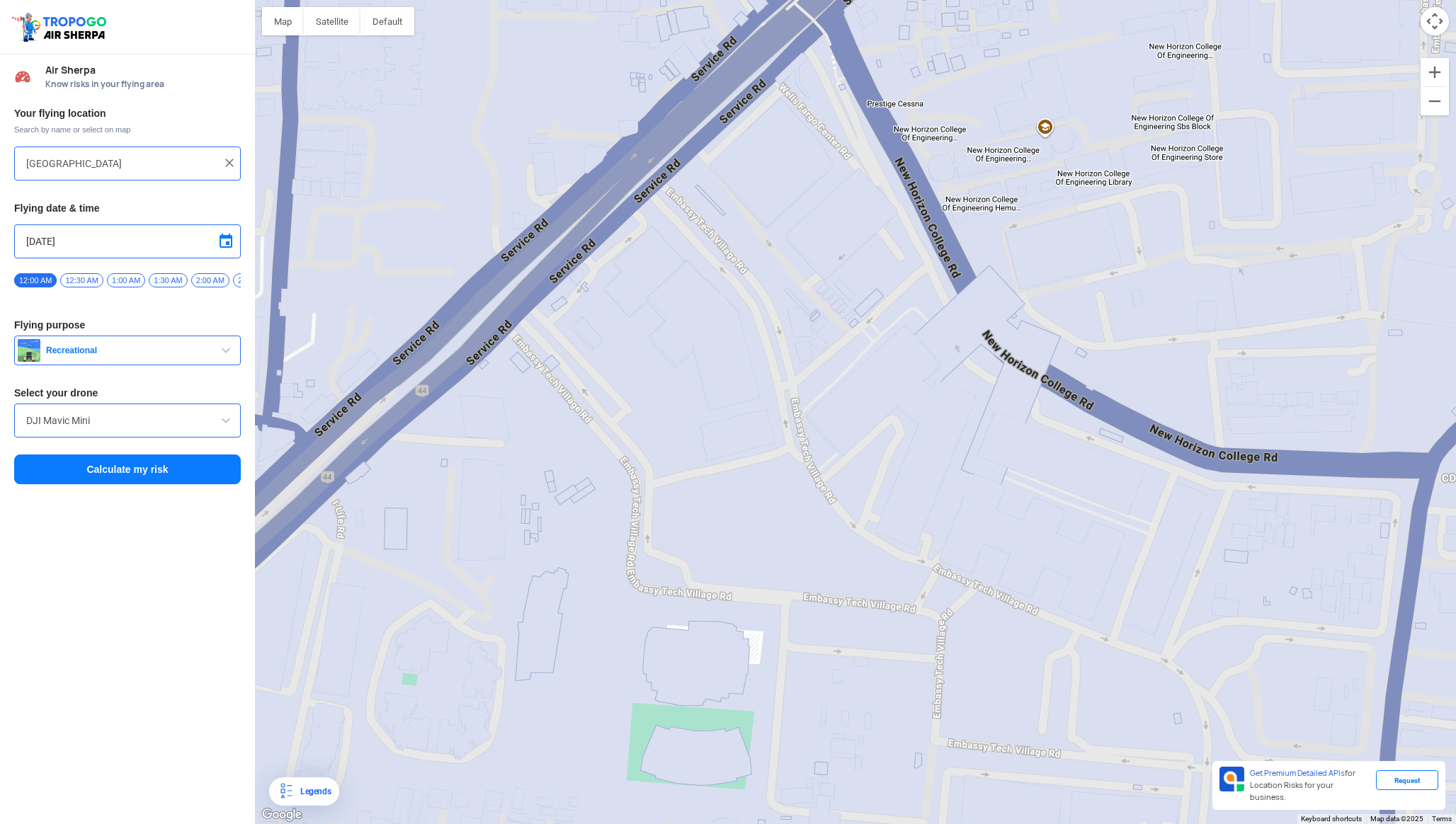
click at [785, 430] on div at bounding box center [856, 412] width 1201 height 824
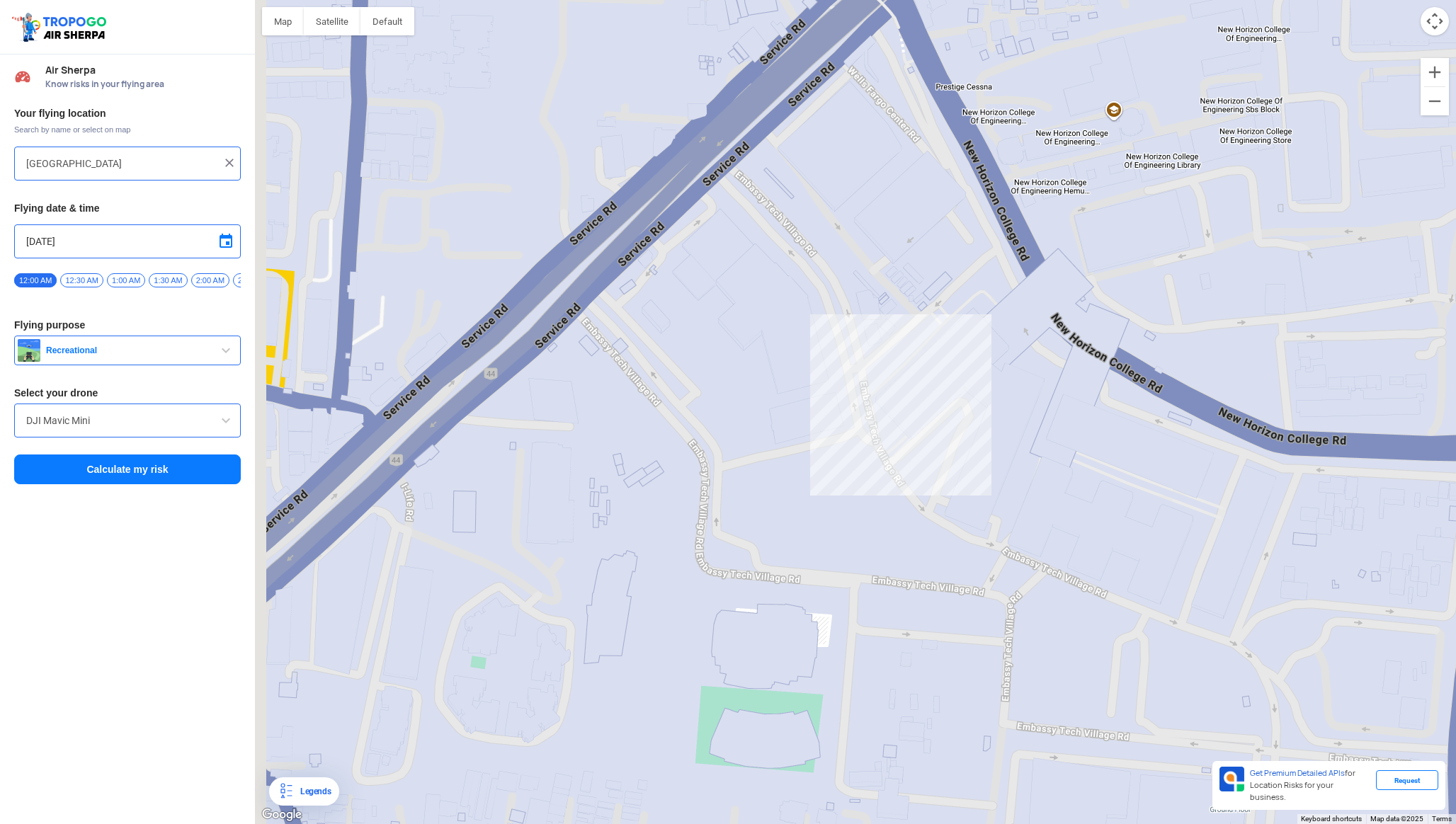
type input "[STREET_ADDRESS]"
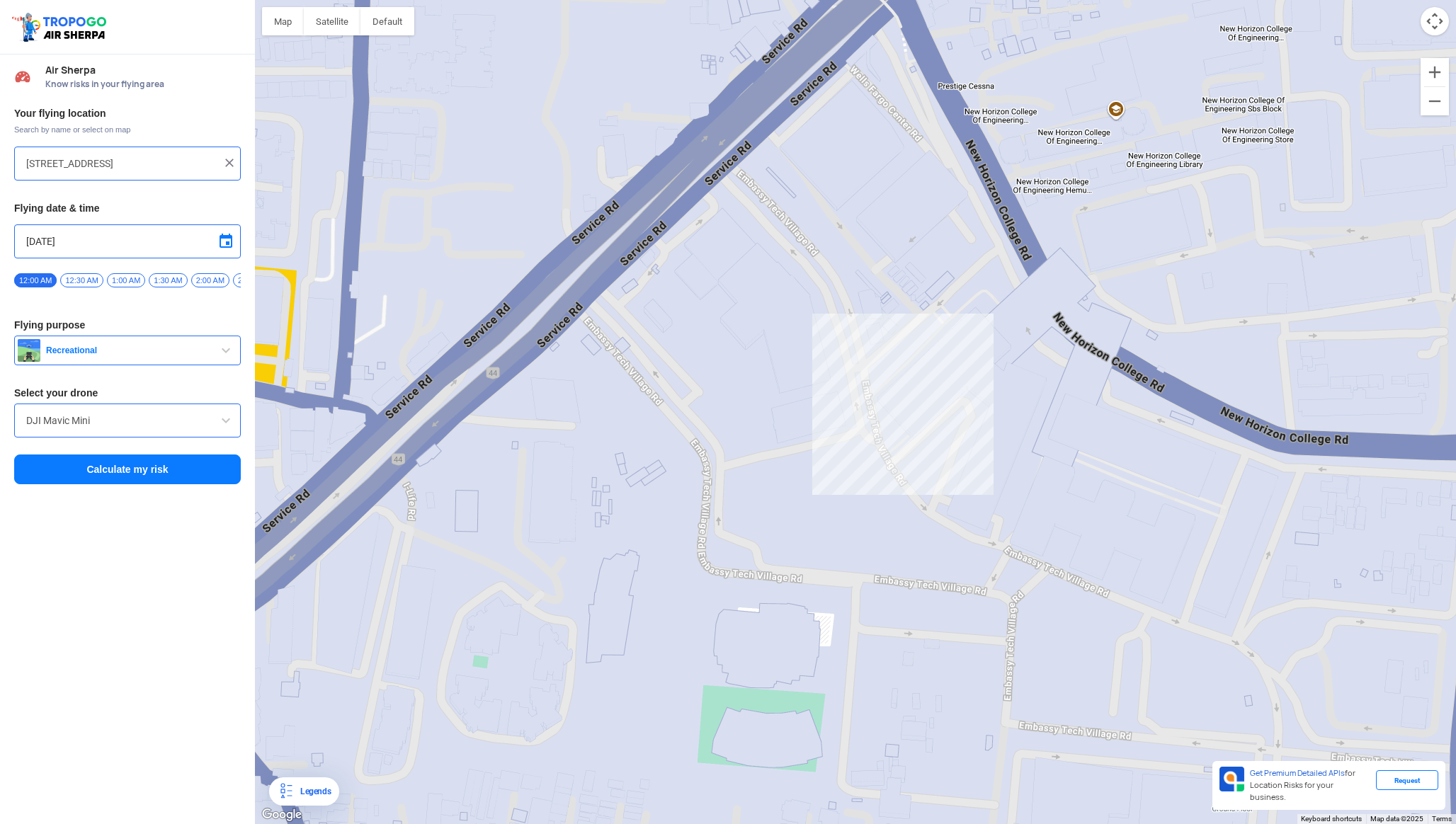
click at [223, 237] on span at bounding box center [225, 241] width 17 height 17
click at [93, 308] on span "10" at bounding box center [92, 310] width 16 height 16
click at [149, 276] on span "2:00 PM" at bounding box center [134, 281] width 39 height 14
click at [158, 483] on button "Calculate my risk" at bounding box center [127, 469] width 226 height 30
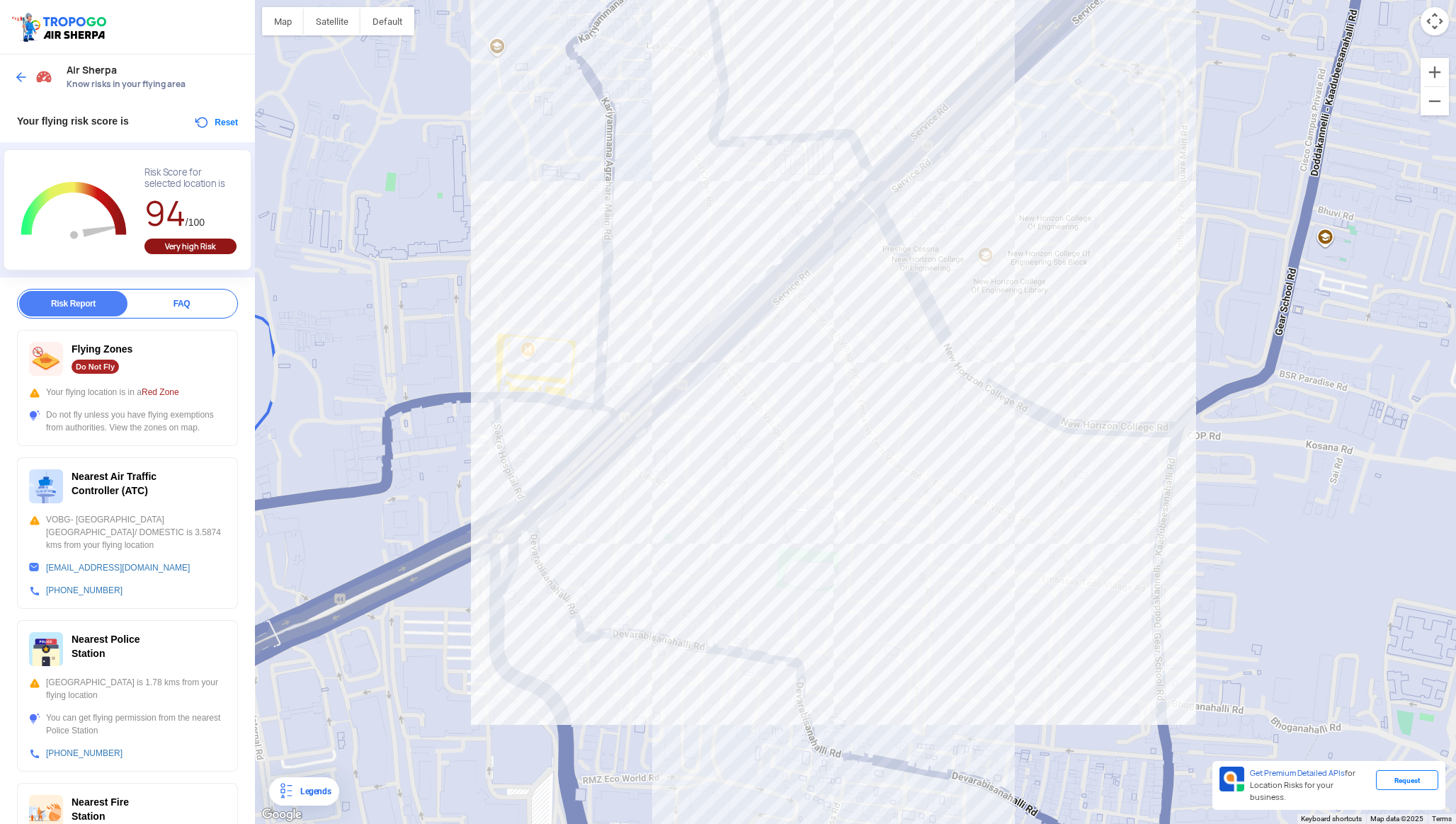
click at [174, 424] on div "Do not fly unless you have flying exemptions from authorities. View the zones o…" at bounding box center [127, 421] width 197 height 26
click at [320, 794] on div "Legends" at bounding box center [313, 791] width 36 height 17
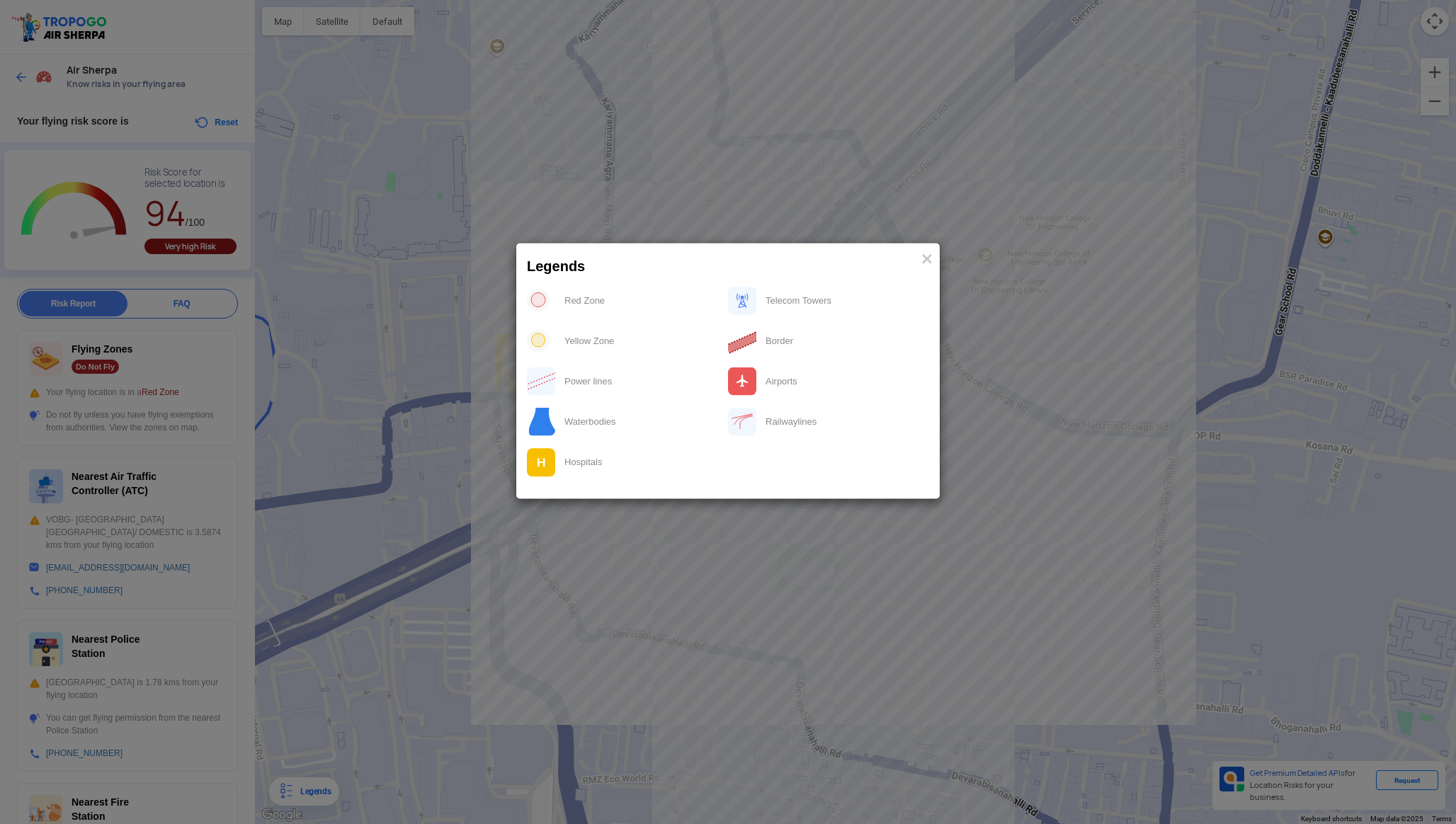
click at [319, 794] on modal-container "Legends × Red Zone Telecom Towers Yellow Zone Border Power lines Airports Water…" at bounding box center [728, 412] width 1456 height 824
click at [319, 795] on modal-container "Legends × Red Zone Telecom Towers Yellow Zone Border Power lines Airports Water…" at bounding box center [728, 412] width 1456 height 824
click at [927, 261] on span "×" at bounding box center [927, 257] width 11 height 22
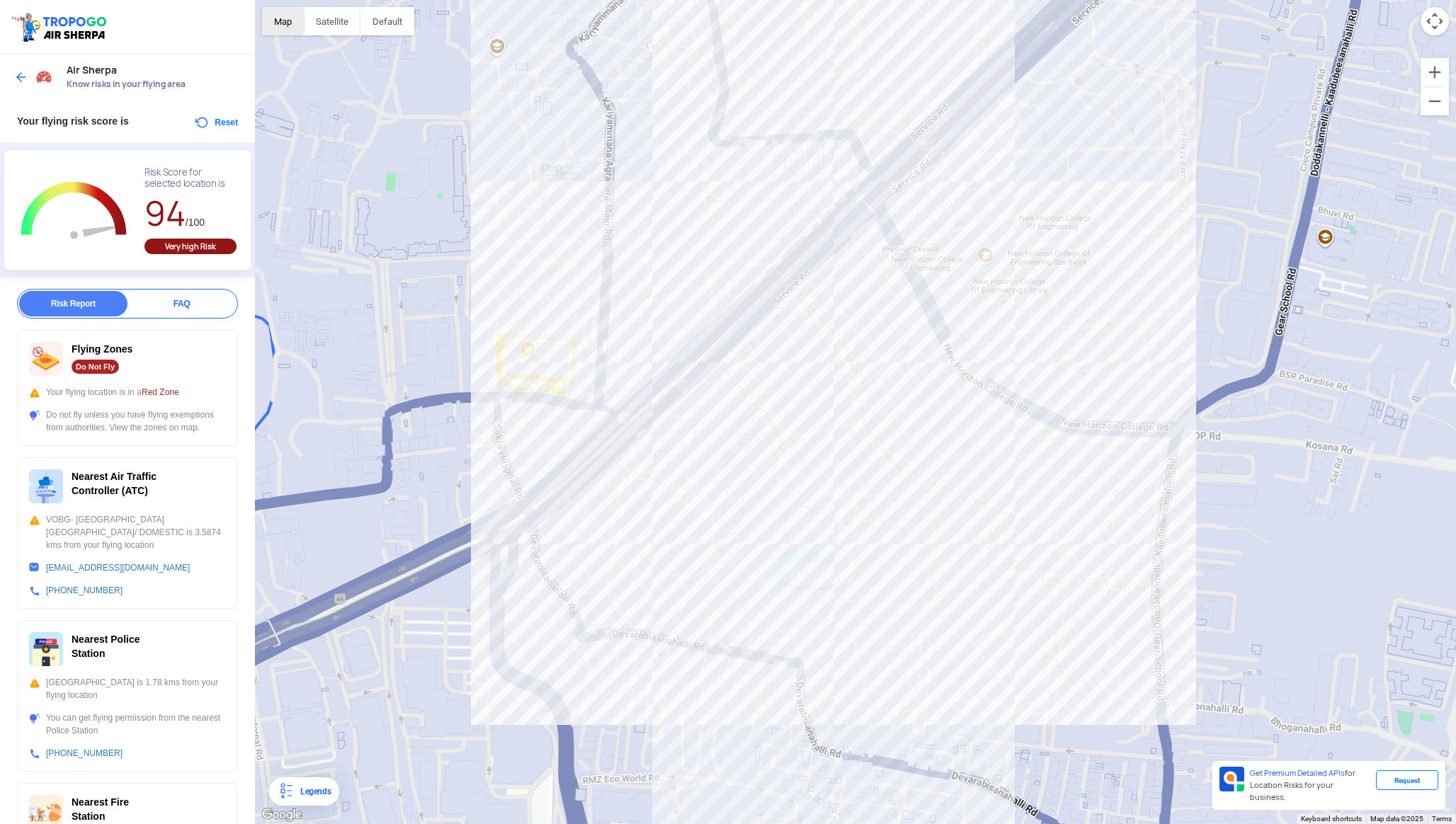
click at [292, 34] on button "Map" at bounding box center [283, 21] width 42 height 28
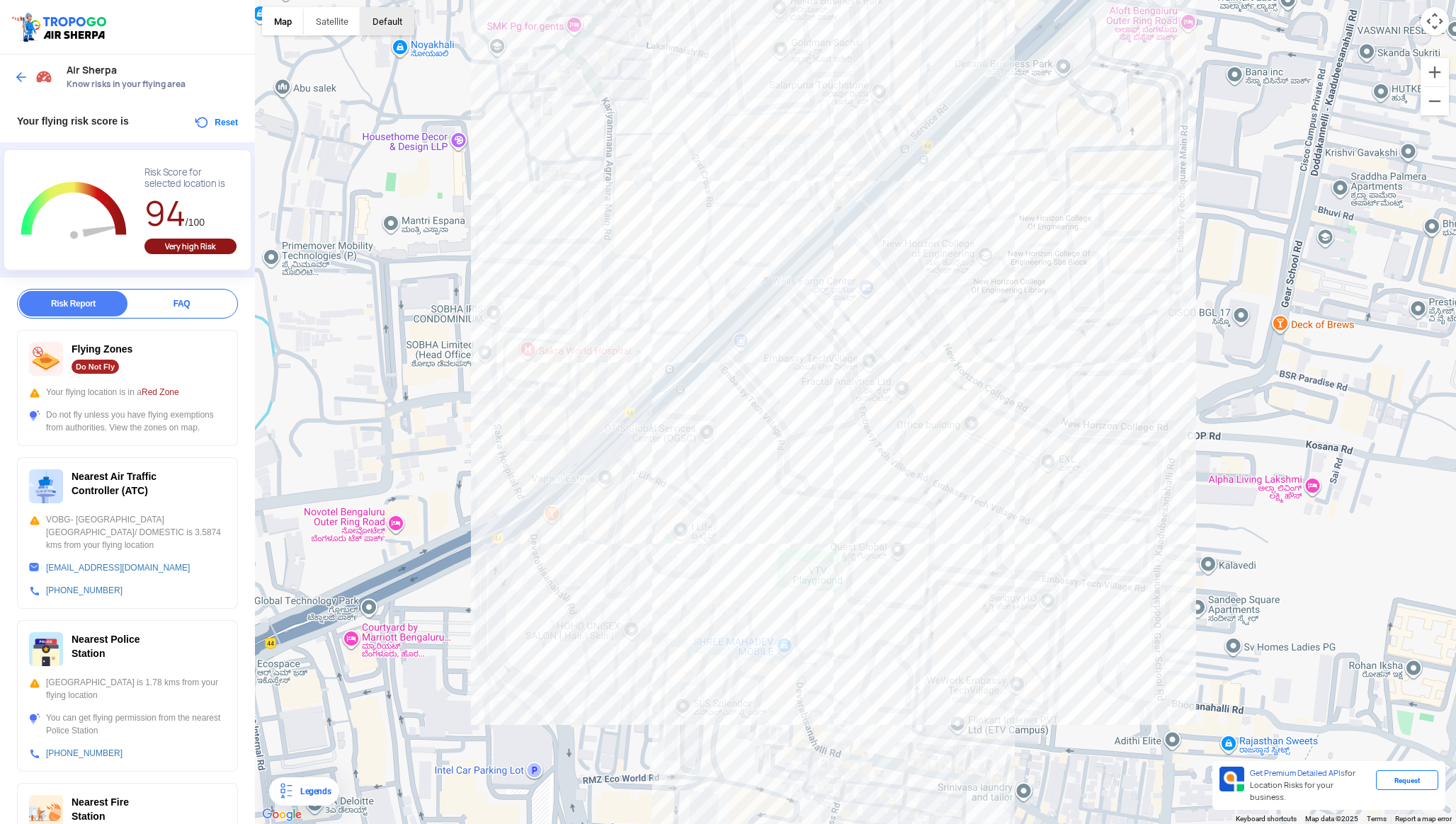
click at [381, 18] on button "button" at bounding box center [387, 21] width 54 height 28
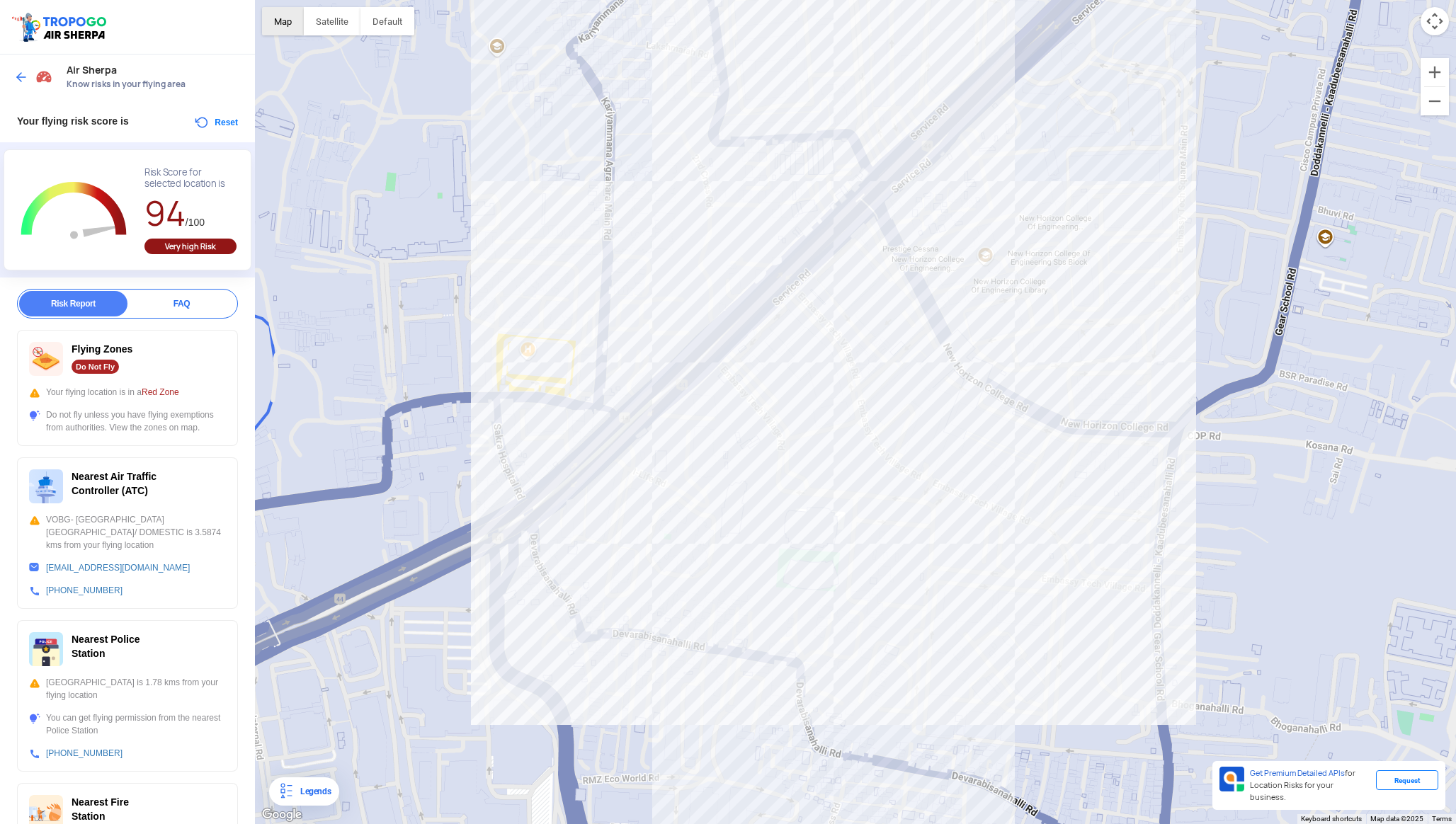
click at [291, 26] on button "Map" at bounding box center [283, 21] width 42 height 28
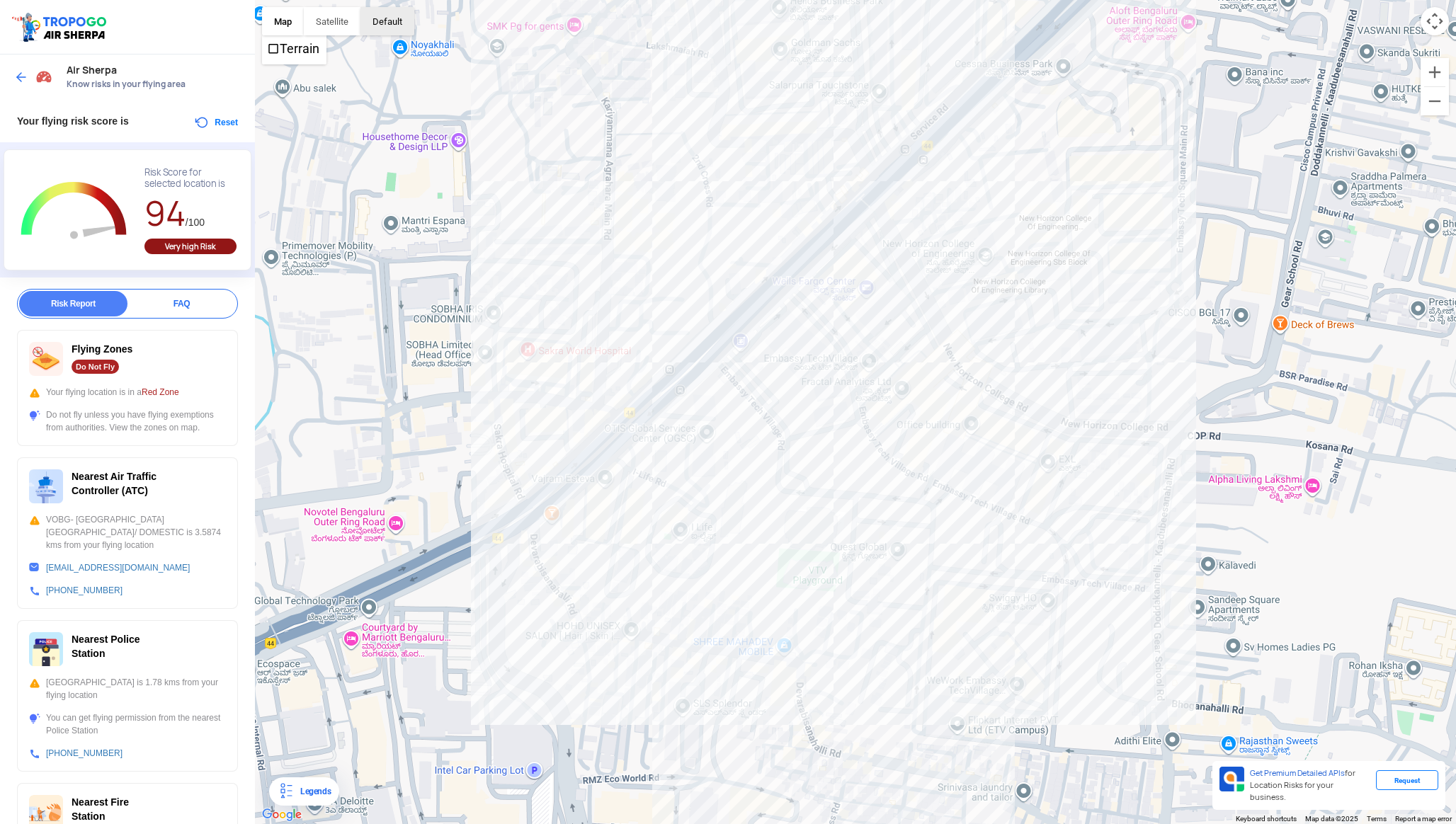
click at [381, 30] on button "button" at bounding box center [387, 21] width 54 height 28
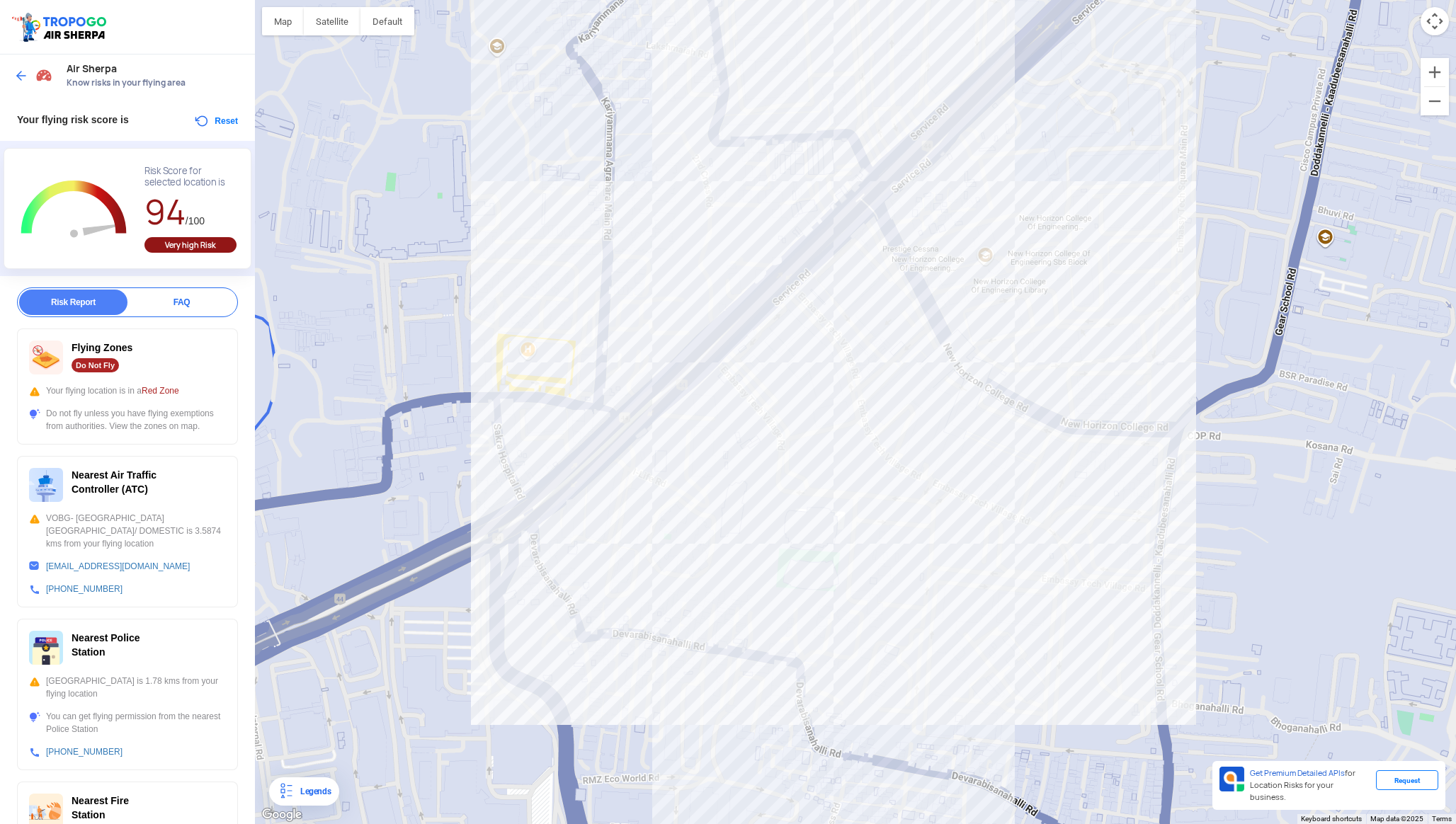
scroll to position [0, 0]
click at [28, 72] on img at bounding box center [22, 78] width 14 height 14
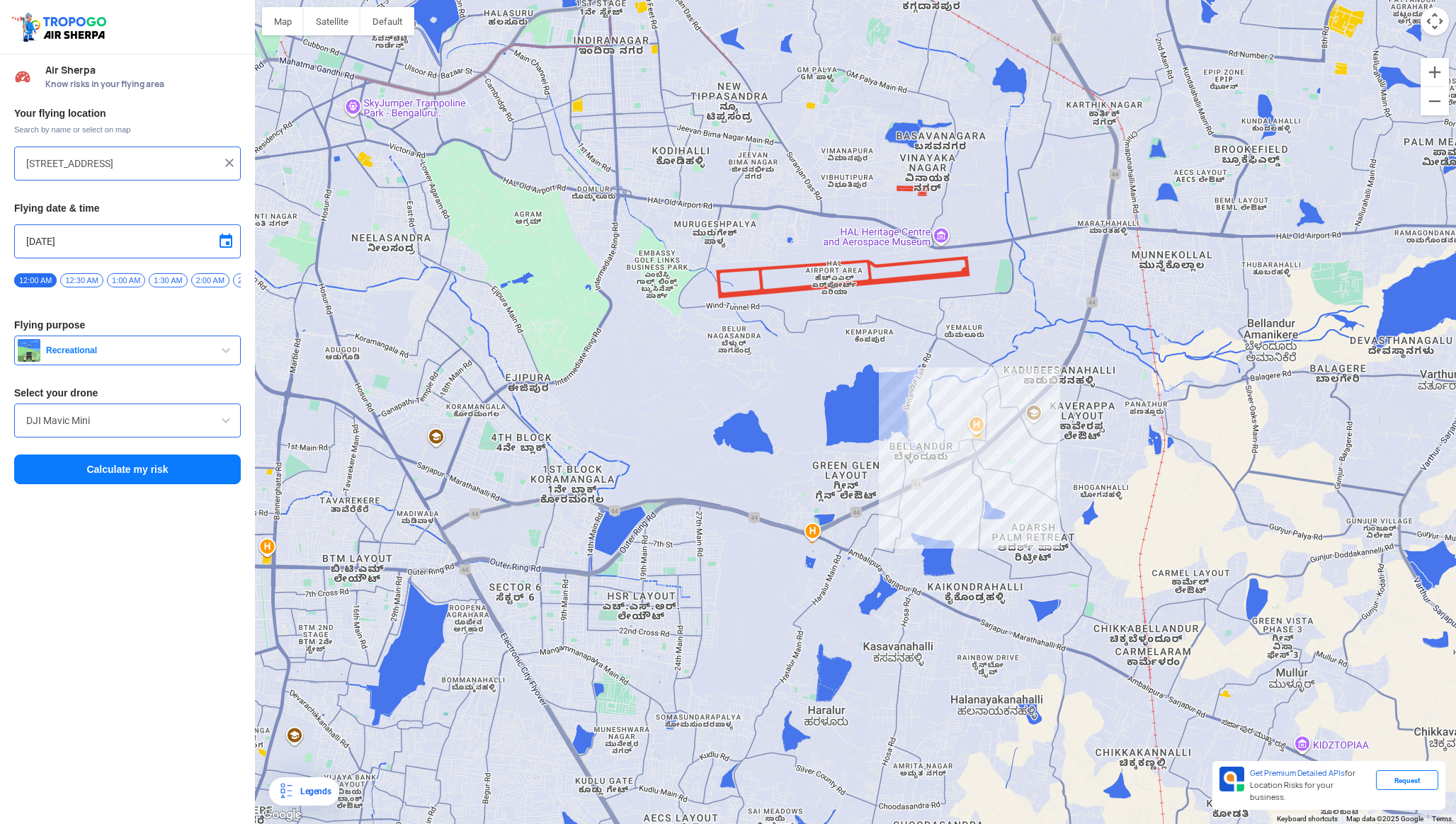
drag, startPoint x: 889, startPoint y: 360, endPoint x: 1183, endPoint y: 241, distance: 317.2
click at [1173, 256] on div at bounding box center [856, 412] width 1201 height 824
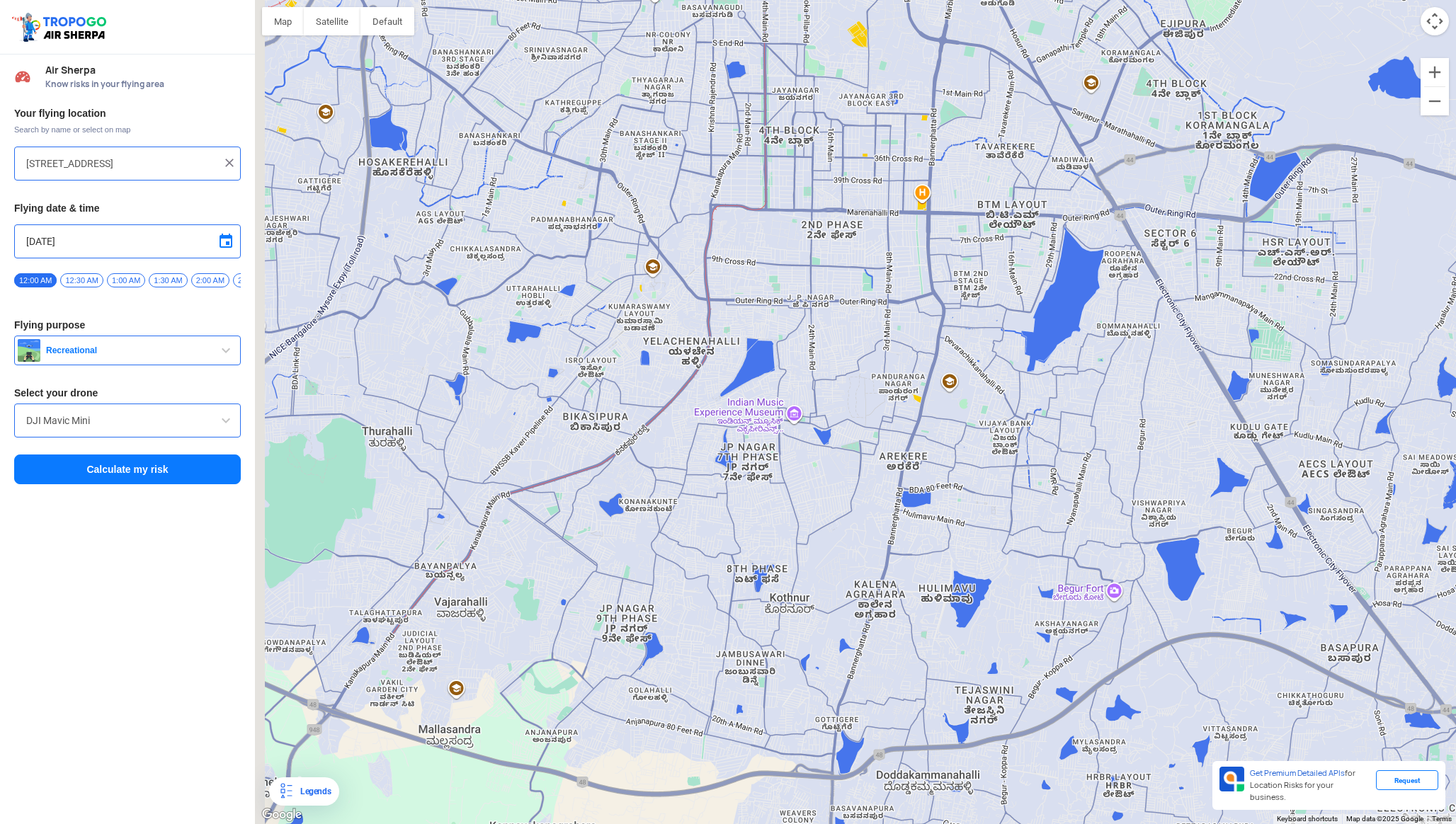
drag, startPoint x: 581, startPoint y: 548, endPoint x: 943, endPoint y: 504, distance: 364.7
click at [943, 504] on div at bounding box center [856, 412] width 1201 height 824
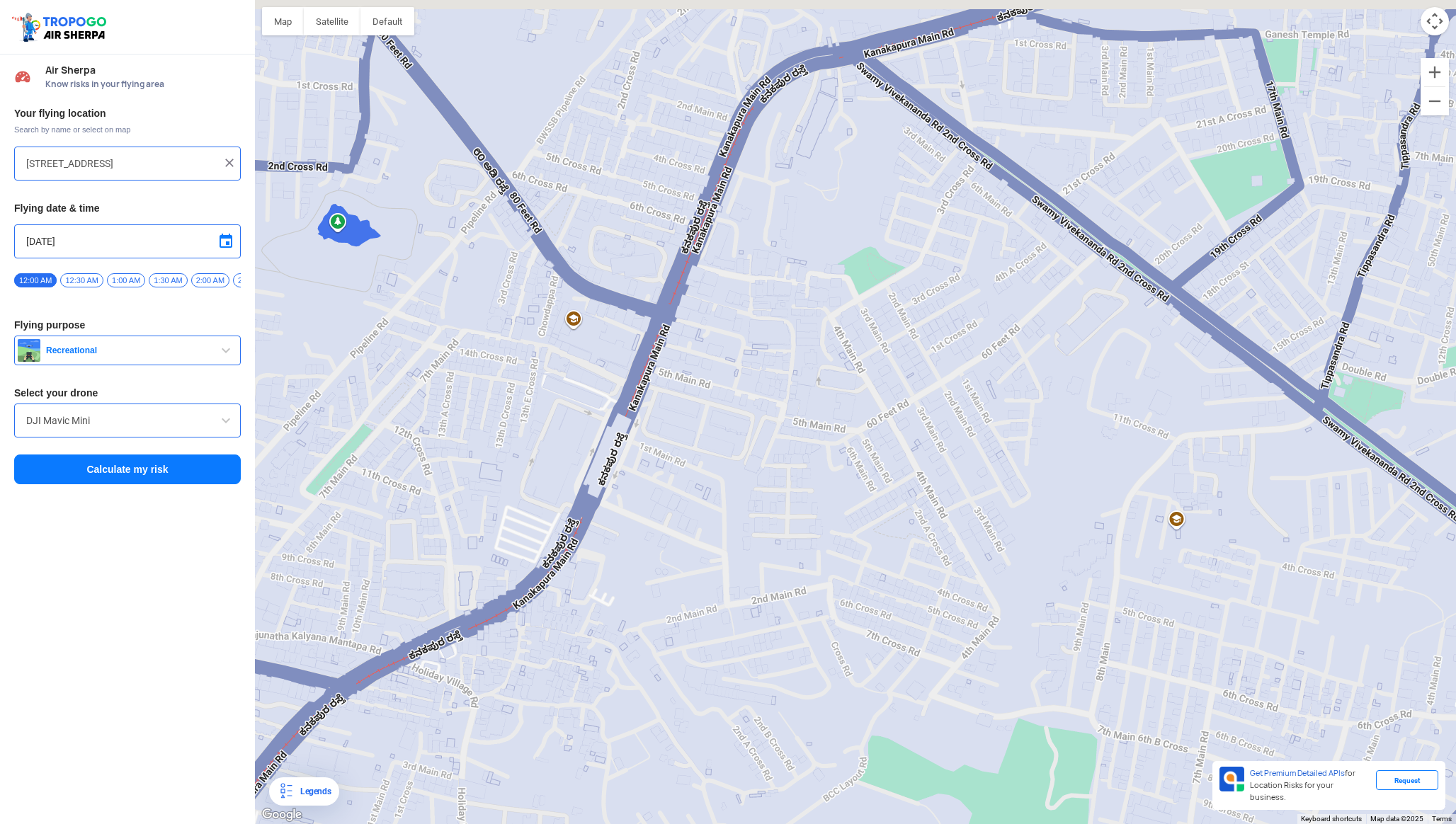
drag, startPoint x: 723, startPoint y: 350, endPoint x: 587, endPoint y: 616, distance: 298.8
click at [587, 616] on div at bounding box center [856, 412] width 1201 height 824
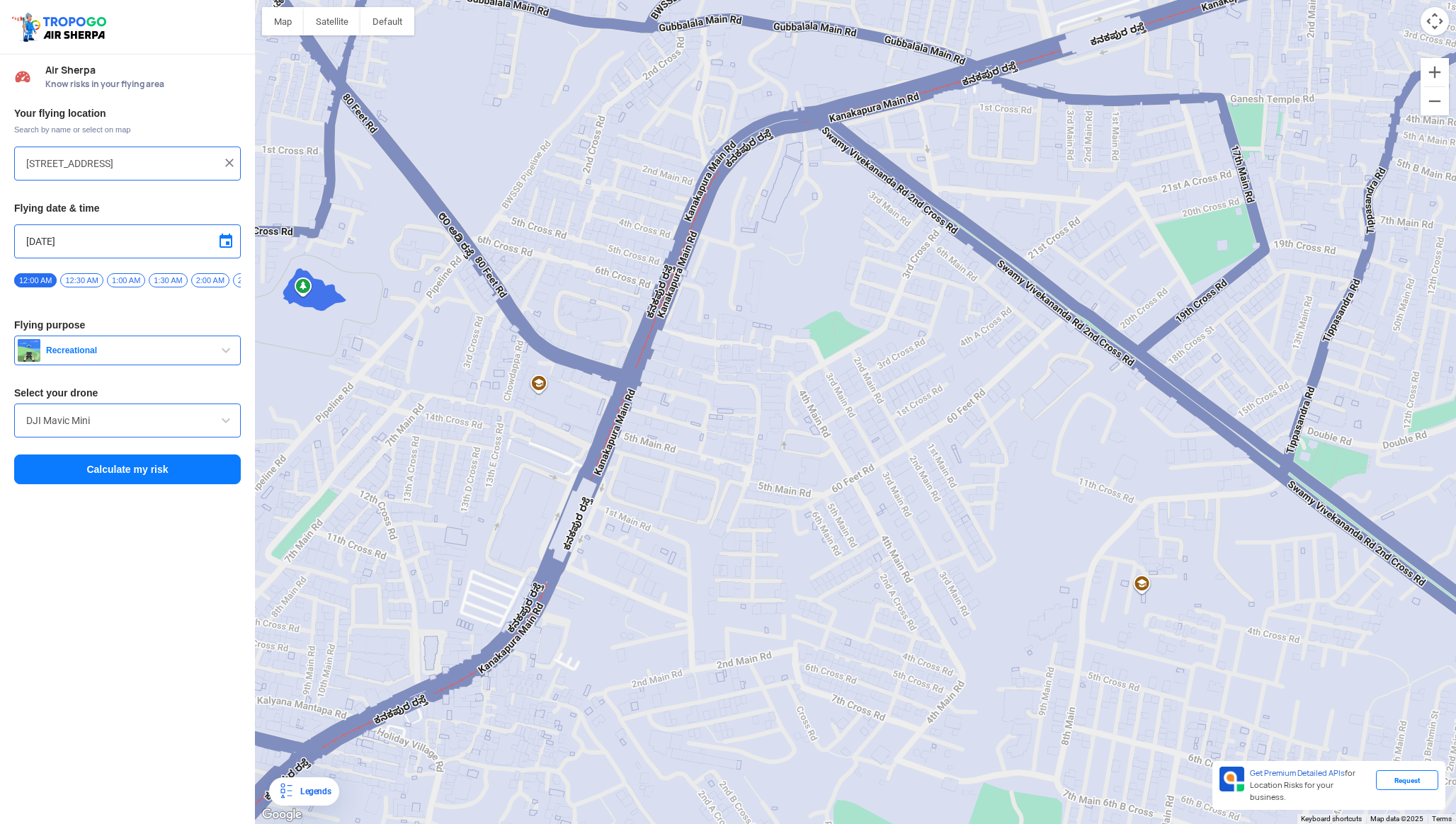
click at [678, 472] on div at bounding box center [856, 412] width 1201 height 824
type input "[STREET_ADDRESS]"
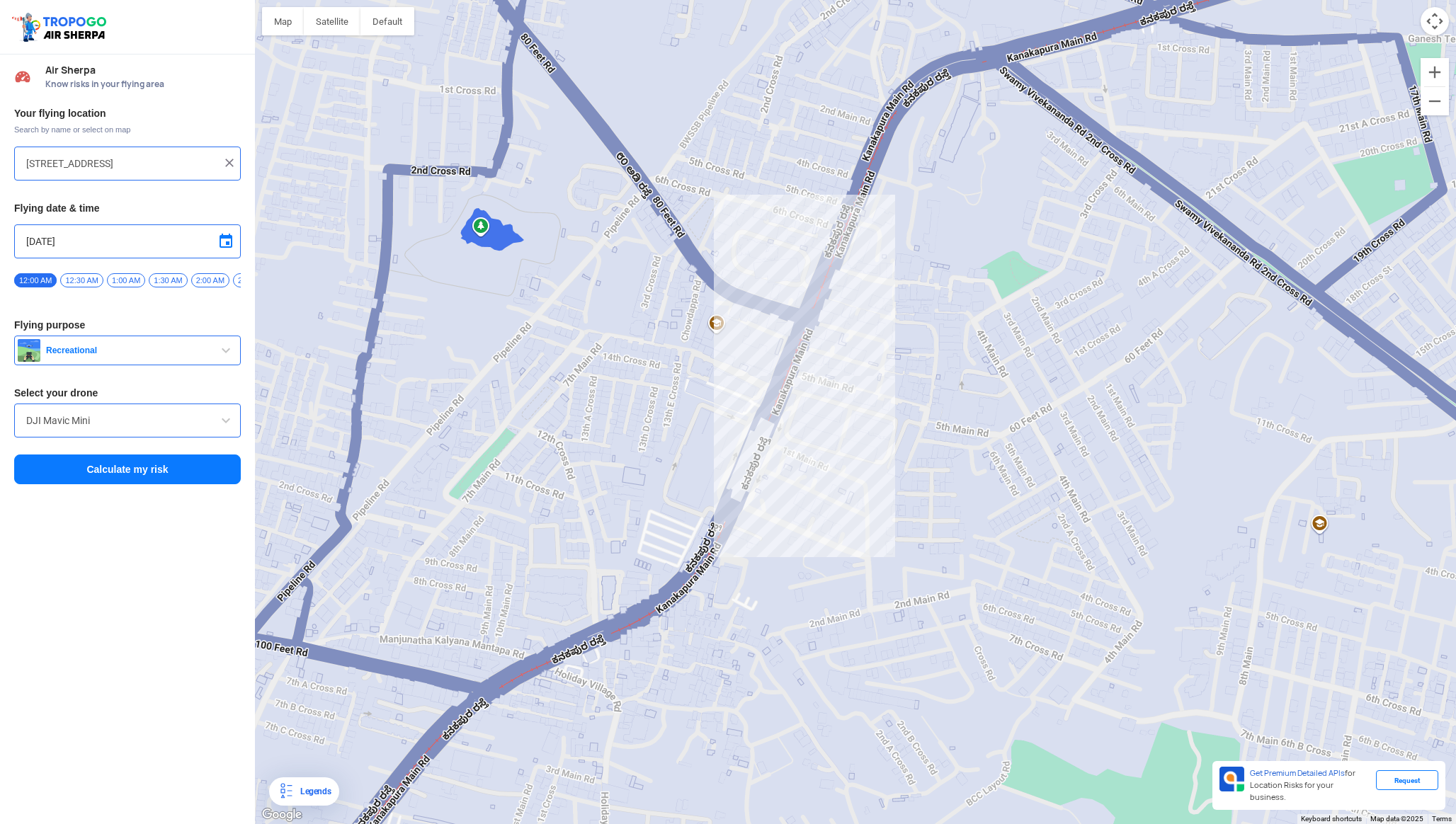
click at [145, 476] on button "Calculate my risk" at bounding box center [127, 469] width 226 height 30
